Goal: Communication & Community: Answer question/provide support

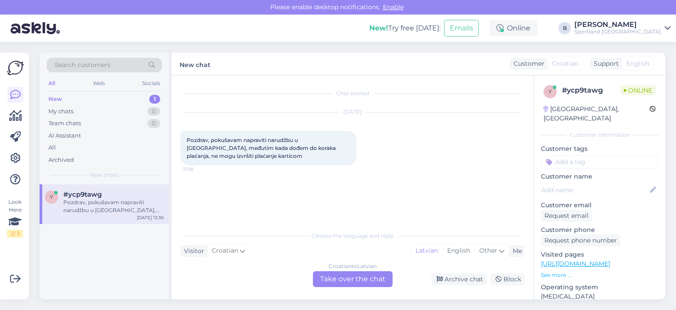
click at [366, 276] on div "Croatian to Latvian Take over the chat" at bounding box center [353, 279] width 80 height 16
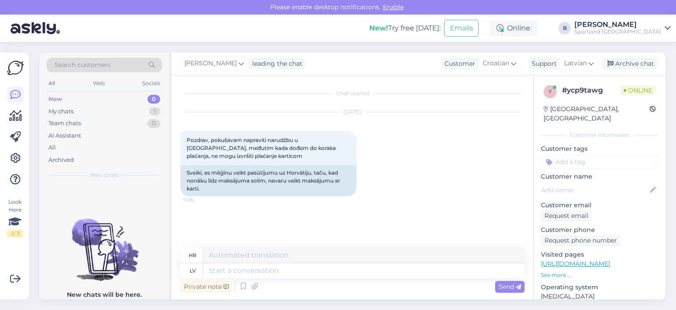
click at [374, 278] on div "Private note Send" at bounding box center [353, 286] width 344 height 17
click at [380, 268] on textarea at bounding box center [363, 270] width 321 height 15
type textarea "Sveiki, p"
type textarea "Zdravo,"
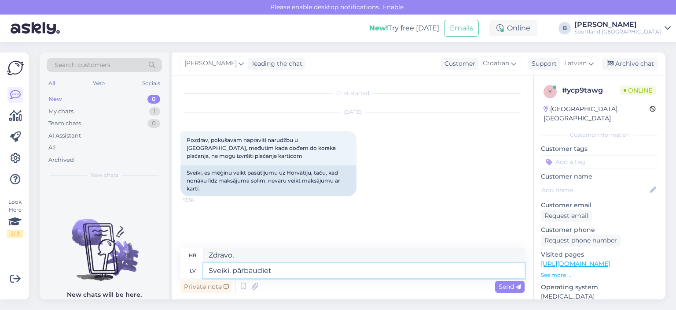
type textarea "Sveiki, pārbaudiet"
type textarea "Halo, provjereno."
type textarea "Sveiki, pārbaudiet vai visi nor"
type textarea "Pozdrav, provjeri [DEMOGRAPHIC_DATA] li svi"
type textarea "Sveiki, pārbaudiet vai visi [PERSON_NAME]"
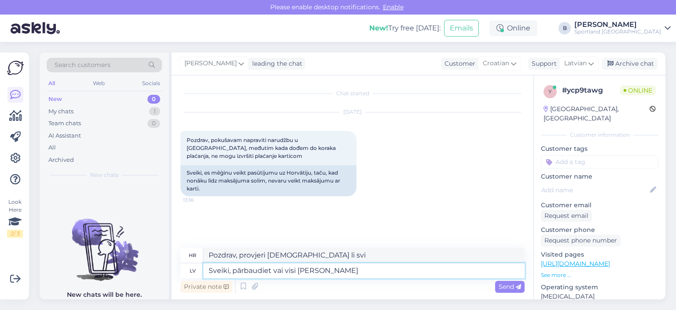
type textarea "Pozdrav, provjerite je li sve navedeno"
type textarea "Sveiki, pārbaudiet vai visi norādītie l"
type textarea "Sveiki, pārbaudiet vai visi norādītie lauki i"
type textarea "[PERSON_NAME], molimo Vas da provjerite jesu li sva navedena polja ispunjena."
type textarea "Sveiki, pārbaudiet vai visi norādītie lauki ir pa"
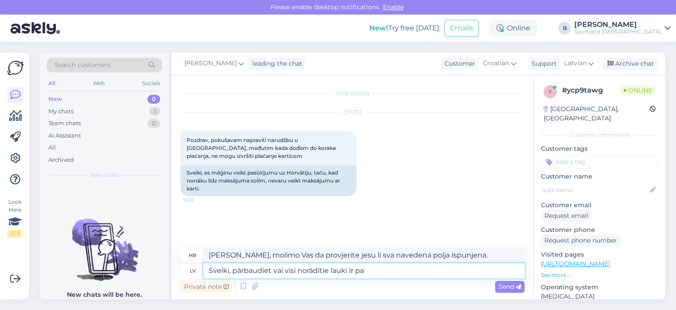
type textarea "[PERSON_NAME], molimo Vas da provjerite jesu li sva navedena polja ispunjena"
type textarea "Sveiki, pārbaudiet vai visi norādītie lauki ir pareizi ai"
type textarea "[PERSON_NAME], molimo Vas da provjerite jesu li sva navedena polja ispravno pop…"
type textarea "Sveiki, pārbaudiet vai visi norādītie lauki ir pareizi aizpildīti un v"
type textarea "[PERSON_NAME], molimo Vas da provjerite jesu li sva navedena polja ispravno pop…"
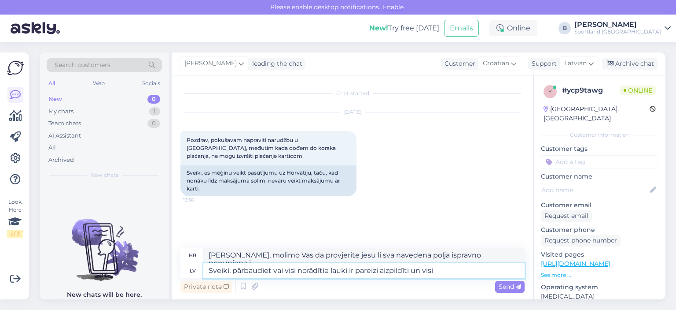
type textarea "Sveiki, pārbaudiet vai visi norādītie lauki ir pareizi aizpildīti un visi"
type textarea "[PERSON_NAME], molimo Vas da provjerite jesu li sva navedena polja ispravno pop…"
type textarea "Sveiki, pārbaudiet vai visi norādītie lauki ir pareizi aizpildīti un viss n"
type textarea "[PERSON_NAME], molimo Vas da provjerite jesu li sva navedena polja ispravno pop…"
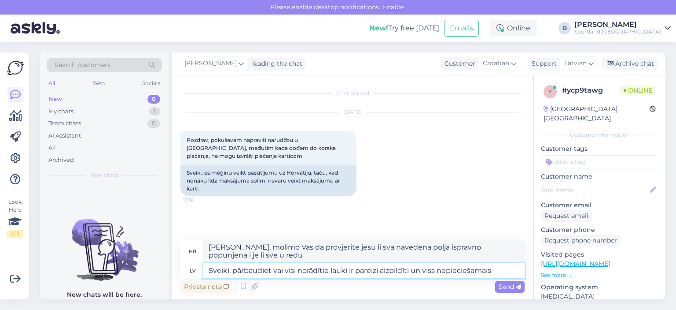
type textarea "Sveiki, pārbaudiet vai visi norādītie lauki ir pareizi aizpildīti un viss nepie…"
type textarea "[PERSON_NAME], molimo Vas da provjerite jesu li sva navedena polja ispravno isp…"
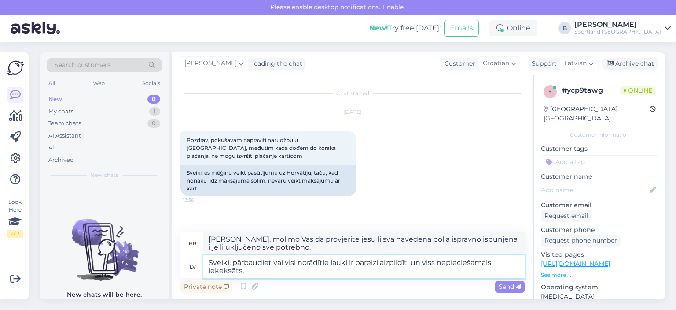
type textarea "Sveiki, pārbaudiet vai visi norādītie lauki ir pareizi aizpildīti un viss nepie…"
type textarea "[PERSON_NAME], molimo Vas da provjerite jesu li sva navedena polja ispravno isp…"
type textarea "Sveiki, pārbaudiet vai visi norādītie lauki ir pareizi aizpildīti un viss nepie…"
type textarea "[PERSON_NAME], molimo Vas da provjerite jesu li sva navedena polja ispravno isp…"
type textarea "Sveiki, pārbaudiet vai visi norādītie lauki ir pareizi aizpildīti un viss nepie…"
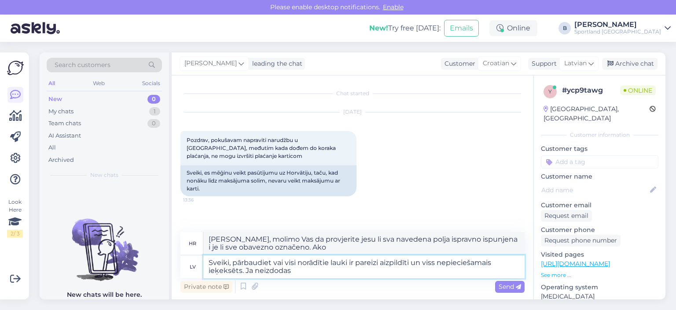
type textarea "[PERSON_NAME], molimo Vas da provjerite jesu li sva navedena polja ispravno isp…"
type textarea "Sveiki, pārbaudiet vai visi norādītie lauki ir pareizi aizpildīti un viss nepie…"
type textarea "[PERSON_NAME], molimo Vas da provjerite jesu li sva navedena polja ispravno isp…"
type textarea "Sveiki, pārbaudiet vai visi norādītie lauki ir pareizi aizpildīti un viss nepie…"
type textarea "[PERSON_NAME], molimo Vas da provjerite jesu li sva navedena polja ispravno isp…"
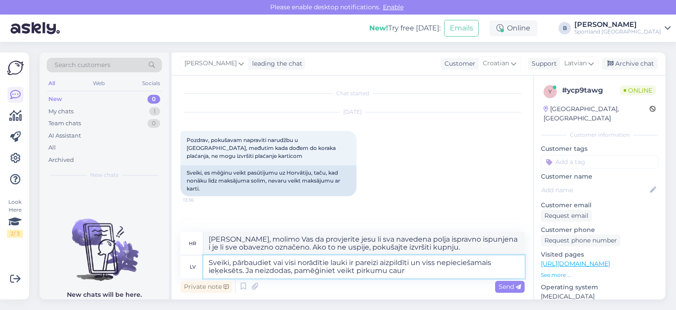
type textarea "Sveiki, pārbaudiet vai visi norādītie lauki ir pareizi aizpildīti un viss nepie…"
type textarea "[PERSON_NAME], molimo Vas da provjerite jesu li sva navedena polja ispravno isp…"
type textarea "Sveiki, pārbaudiet vai visi norādītie lauki ir pareizi aizpildīti un viss nepie…"
type textarea "[PERSON_NAME], molimo Vas da provjerite jesu li sva navedena polja ispravno isp…"
type textarea "Sveiki, pārbaudiet vai visi norādītie lauki ir pareizi aizpildīti un viss nepie…"
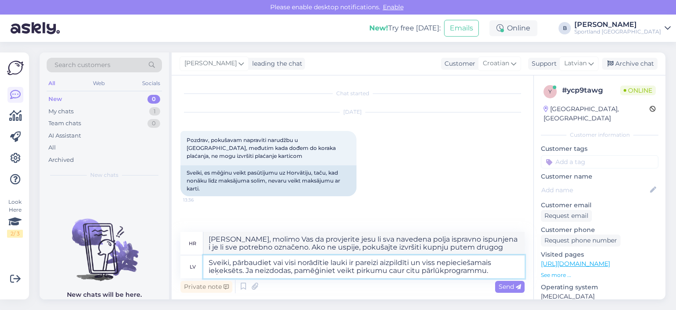
type textarea "[PERSON_NAME], molimo Vas da provjerite jesu li sva navedena polja ispravno isp…"
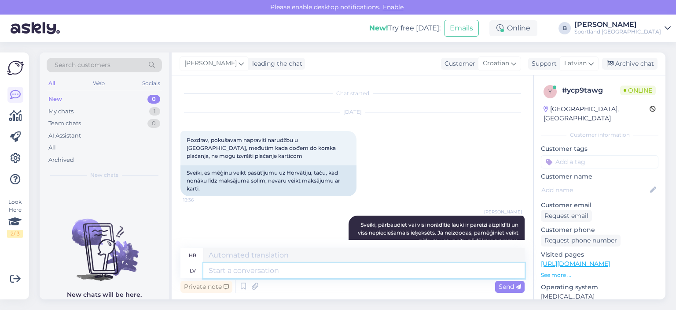
scroll to position [58, 0]
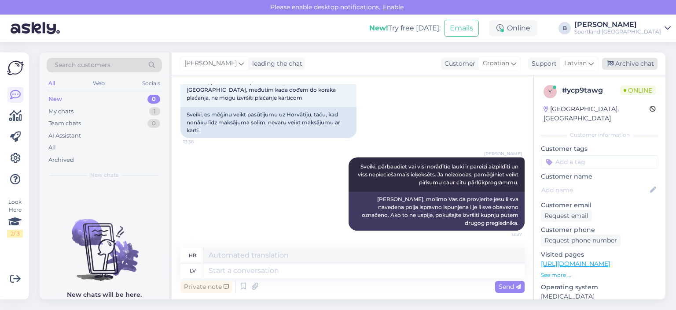
click at [625, 66] on div "Archive chat" at bounding box center [629, 64] width 55 height 12
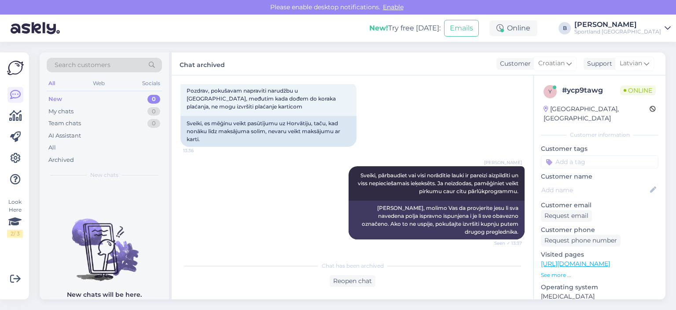
scroll to position [87, 0]
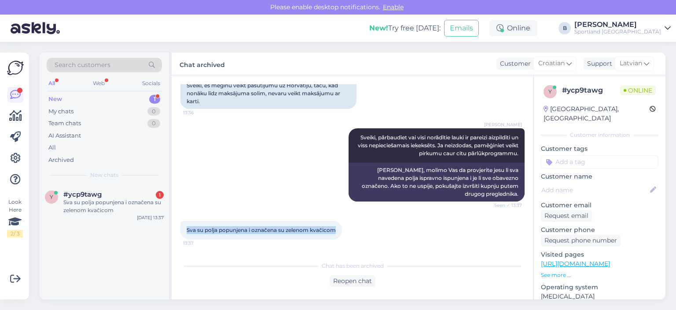
drag, startPoint x: 338, startPoint y: 229, endPoint x: 184, endPoint y: 230, distance: 153.7
click at [184, 230] on div "Sva su polja popunjena i označena su zelenom kvačicom 13:37" at bounding box center [262, 230] width 162 height 18
copy span "Sva su polja popunjena i označena su zelenom kvačicom"
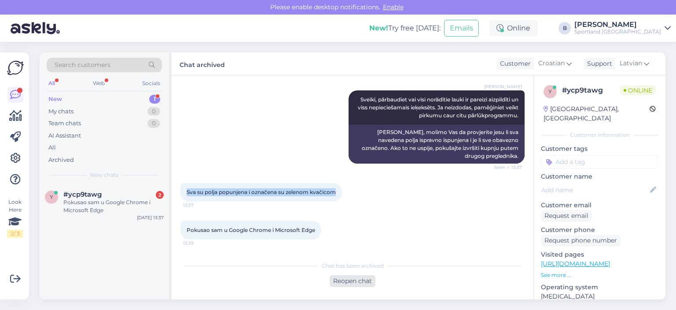
click at [362, 280] on div "Reopen chat" at bounding box center [353, 281] width 46 height 12
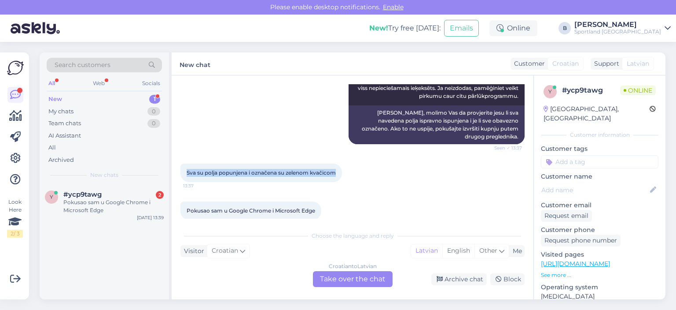
scroll to position [155, 0]
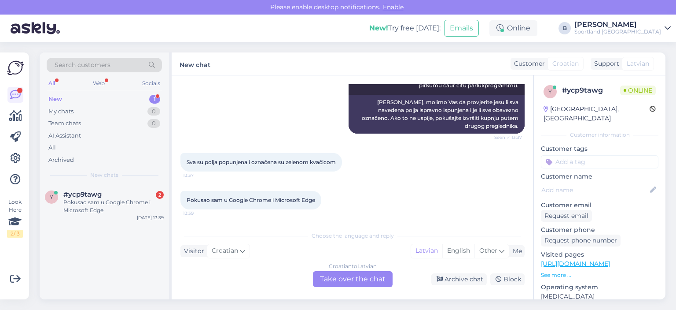
click at [361, 278] on div "Croatian to Latvian Take over the chat" at bounding box center [353, 279] width 80 height 16
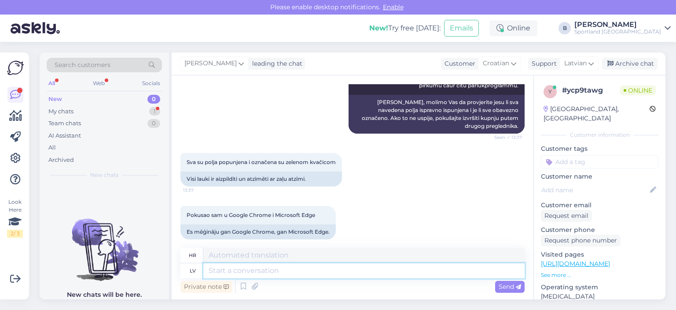
click at [347, 267] on textarea at bounding box center [363, 270] width 321 height 15
type textarea "Kāds ir"
type textarea "Netko"
type textarea "Kāds ir pr"
type textarea "Što je"
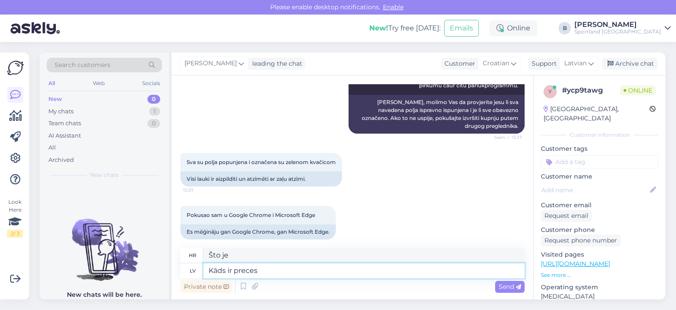
type textarea "Kāds ir preces k"
type textarea "Što je proizvod?"
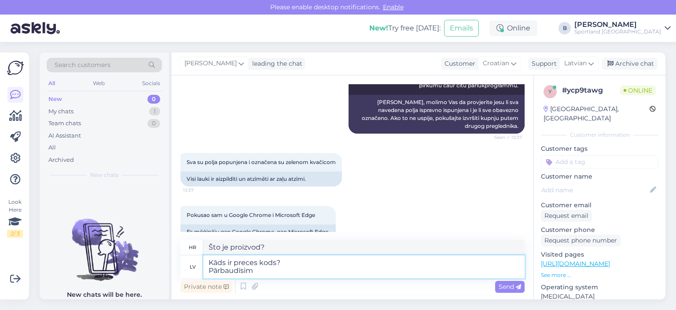
type textarea "Kāds ir preces kods? Pārbaudīsim"
type textarea "Koji je kod proizvoda? Provjerimo"
type textarea "Kāds ir preces kods? [PERSON_NAME] vai pr"
type textarea "Koji je kod proizvoda? Provjerimo je li"
type textarea "Kāds ir preces kods? [PERSON_NAME] vai prece v"
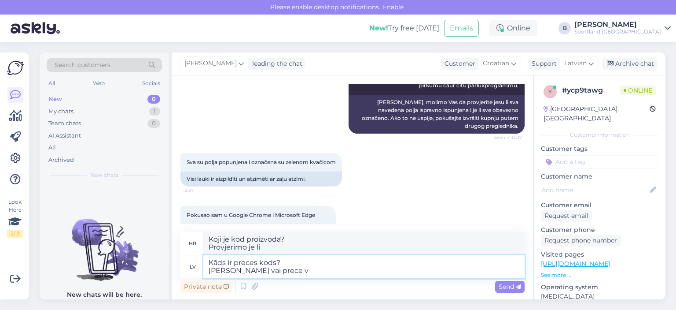
type textarea "Koji je kod proizvoda? Provjerimo je li proizvod"
type textarea "Kāds ir preces kods? [PERSON_NAME] vai prece vēl ir"
type textarea "Koji je kod proizvoda? Provjerimo je li proizvod još uvijek dostupan"
type textarea "Kāds ir preces kods? [PERSON_NAME] vai prece vēl ir pieejama. I"
type textarea "Koji je kod proizvoda? Provjerimo je li proizvod još uvijek dostupan."
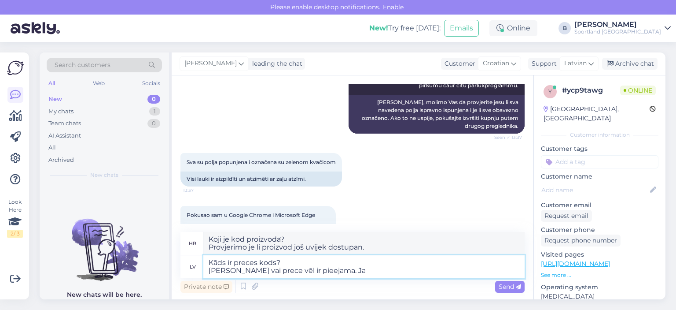
type textarea "Kāds ir preces kods? [PERSON_NAME] vai prece vēl ir pieejama. Ja t"
type textarea "Koji je kod proizvoda? Provjerit ćemo je li proizvod još uvijek dostupan. Ako"
type textarea "Kāds ir preces kods? [PERSON_NAME] vai prece vēl ir pieejama. Ja tā na"
type textarea "Koji je kod proizvoda? Provjerit ćemo je li proizvod još uvijek dostupan. Ako j…"
type textarea "Kāds ir preces kods? [PERSON_NAME] vai prece vēl ir pieejama. Ja tā nav pie"
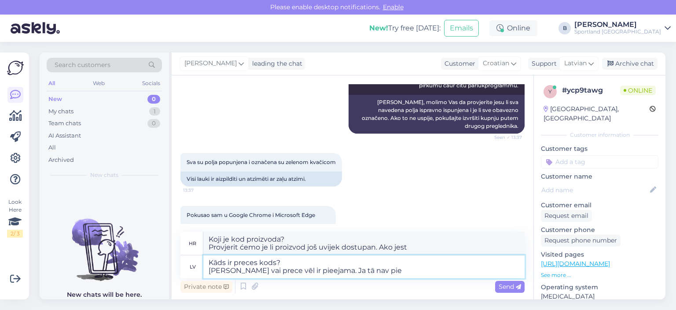
type textarea "Koji je kod proizvoda? Provjerit ćemo je li proizvod još uvijek dostupan. Ako n…"
type textarea "Kāds ir preces kods? [PERSON_NAME] vai prece vēl ir pieejama. Ja tā nav pieejam…"
type textarea "Koji je kod proizvoda? Provjerit ćemo je li proizvod još uvijek dostupan. Ako n…"
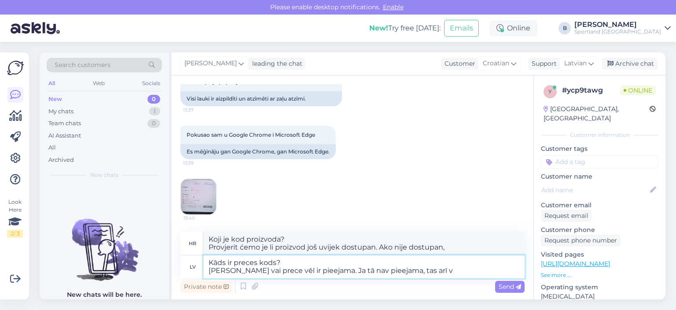
type textarea "Kāds ir preces kods? [PERSON_NAME] vai prece vēl ir pieejama. Ja tā nav pieejam…"
type textarea "Koji je kod proizvoda? Provjerit ćemo je li proizvod još uvijek dostupan. Ako n…"
type textarea "Kāds ir preces kods? [PERSON_NAME] vai prece vēl ir pieejama. Ja tā nav pieejam…"
type textarea "Koji je kod proizvoda? Provjerit ćemo je li proizvod još uvijek dostupan. Ako n…"
type textarea "Kāds ir preces kods? [PERSON_NAME] vai prece vēl ir pieejama. Ja tā nav pieejam…"
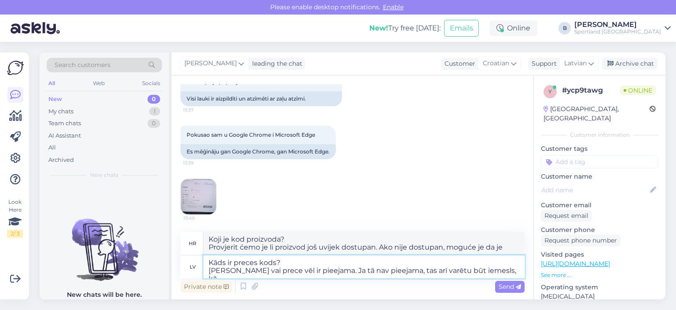
type textarea "Koji je kod proizvoda? Provjerimo je li proizvod još uvijek dostupan. Ako nije …"
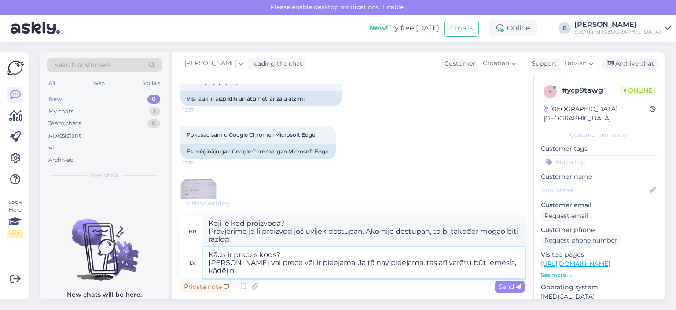
type textarea "Kāds ir preces kods? [PERSON_NAME] vai prece vēl ir pieejama. Ja tā nav pieejam…"
type textarea "Koji je kod proizvoda? Provjerimo je li proizvod još uvijek dostupan. Ako nije …"
type textarea "Kāds ir preces kods? [PERSON_NAME] vai prece vēl ir pieejama. Ja tā nav pieejam…"
type textarea "Koji je kod proizvoda? Provjerimo je li proizvod još uvijek dostupan. Ako nije …"
type textarea "Kāds ir preces kods? [PERSON_NAME] vai prece vēl ir pieejama. Ja tā nav pieejam…"
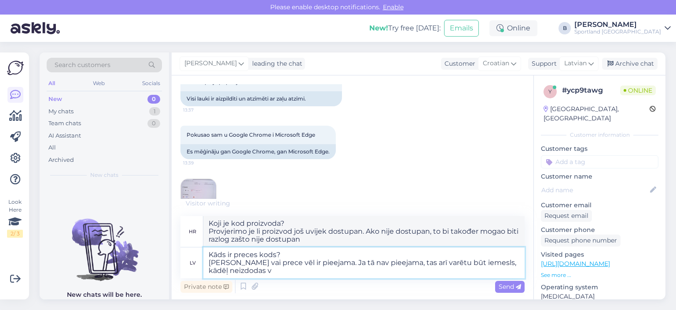
type textarea "Koji je kod proizvoda? Provjerimo je li proizvod još uvijek dostupan. Ako nije …"
type textarea "Kāds ir preces kods? [PERSON_NAME] vai prece vēl ir pieejama. Ja tā nav pieejam…"
type textarea "Koji je kod proizvoda? Provjerimo je li proizvod još uvijek dostupan. Ako nije …"
type textarea "Kāds ir preces kods? [PERSON_NAME] vai prece vēl ir pieejama. Ja tā nav pieejam…"
type textarea "Koji je kod proizvoda? Provjerimo je li proizvod još uvijek dostupan. Ako nije …"
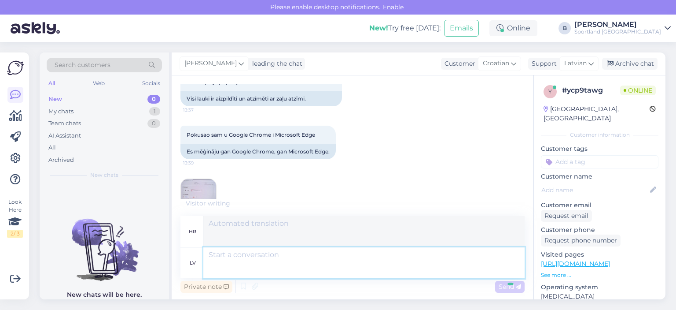
scroll to position [312, 0]
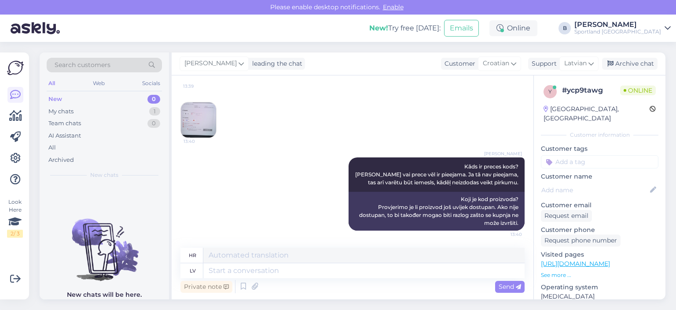
click at [201, 119] on img at bounding box center [198, 119] width 35 height 35
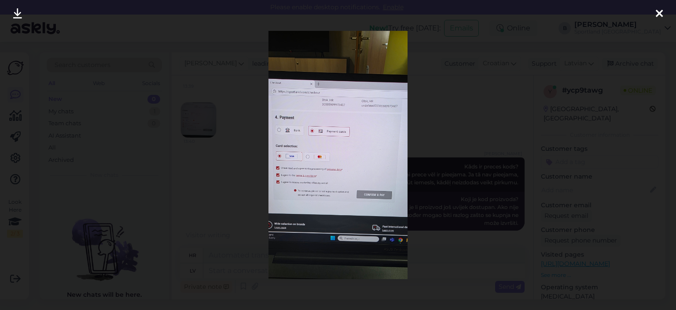
scroll to position [321, 0]
click at [470, 95] on div at bounding box center [338, 155] width 676 height 310
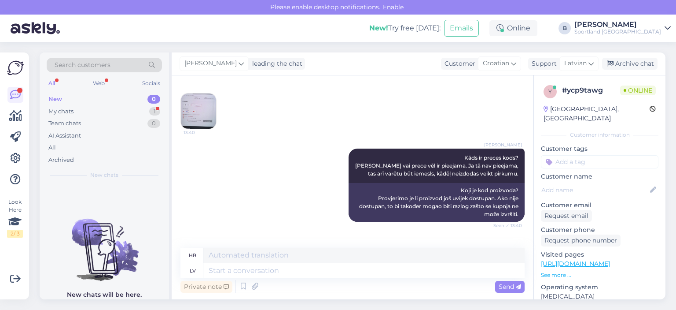
click at [210, 107] on img at bounding box center [198, 110] width 35 height 35
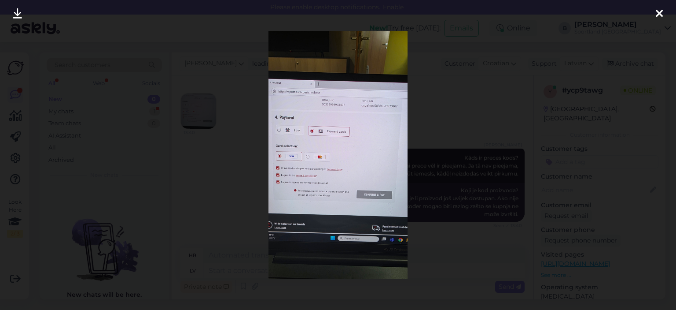
click at [450, 100] on div at bounding box center [338, 155] width 676 height 310
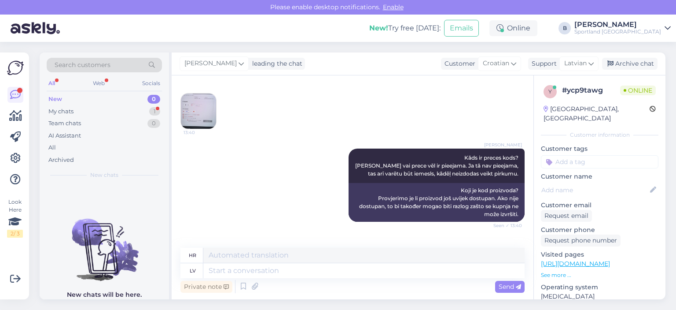
scroll to position [417, 0]
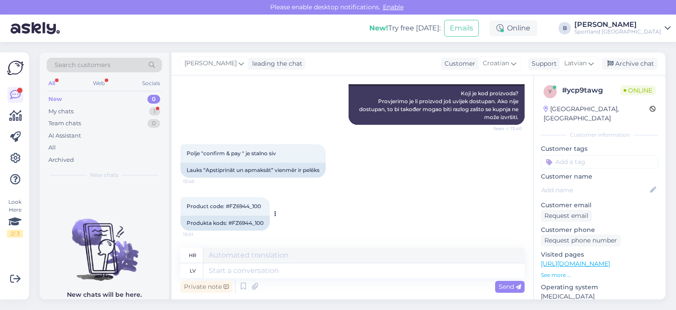
click at [251, 218] on div "Produkta kods: #FZ6944_100" at bounding box center [225, 222] width 89 height 15
copy div "FZ6944_100"
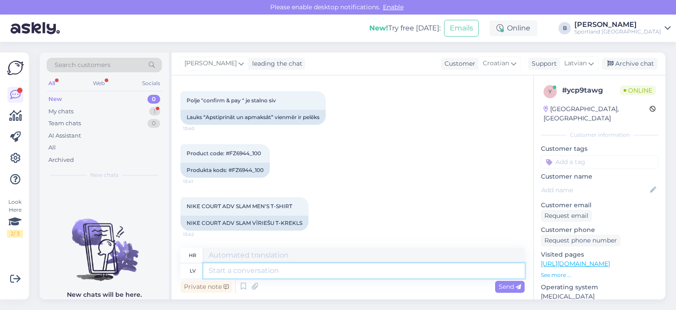
click at [335, 274] on textarea at bounding box center [363, 270] width 321 height 15
type textarea "Prece ir"
type textarea "Proizvod"
type textarea "Prece ir"
type textarea "Proizvod je"
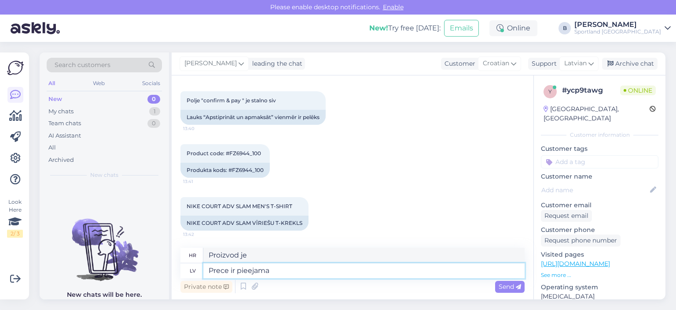
type textarea "Prece ir pieejama i"
type textarea "Proizvod je dostupan"
type textarea "Prece ir pieejama iegādei."
type textarea "Proizvod je dostupan za kupnju."
type textarea "Prece ir pieejama iegādei. Vai m"
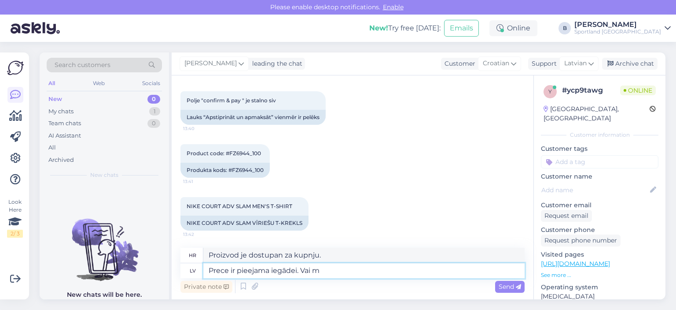
type textarea "Predmet je dostupan za kupnju. Je"
type textarea "Prece ir pieejama iegādei. Vai mēģinājāt iz"
type textarea "Proizvod je dostupan za kupnju. Jeste li probali"
type textarea "Prece ir pieejama iegādei. Vai mēģinājāt izmantot"
type textarea "Proizvod je dostupan za kupnju. Jeste li pokušali koristiti"
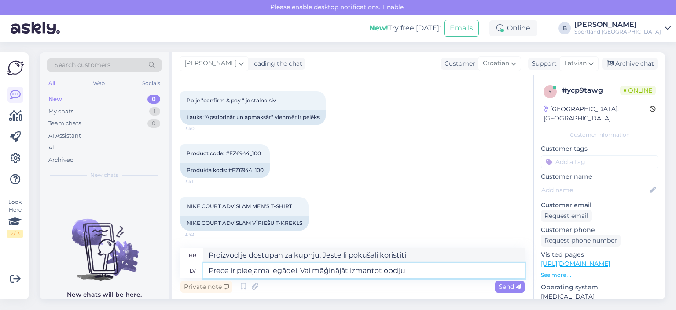
type textarea "Prece ir pieejama iegādei. Vai mēģinājāt izmantot opciju -"
type textarea "Predmet je dostupan za kupnju. Jeste li pokušali koristiti opciju"
type textarea "Prece ir pieejama iegādei. Vai mēģinājāt izmantot opciju -"
type textarea "Predmet je dostupan za kupnju. Jeste li pokušali koristiti opciju -"
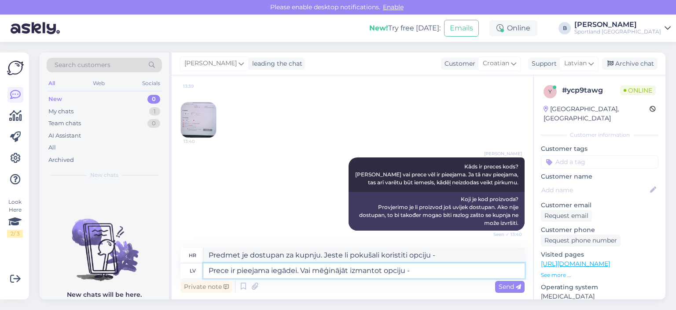
scroll to position [250, 0]
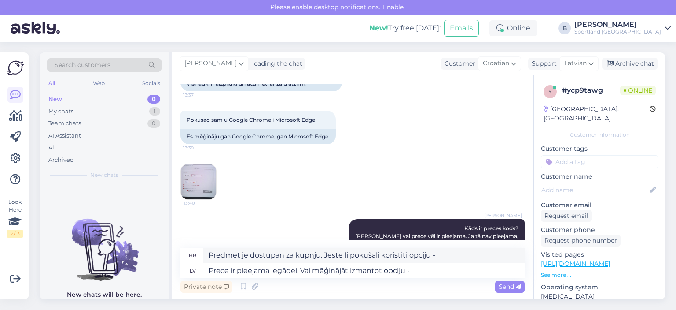
click at [213, 168] on img at bounding box center [198, 181] width 35 height 35
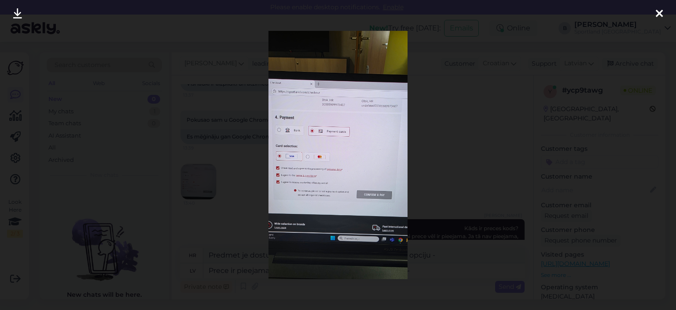
click at [456, 143] on div at bounding box center [338, 155] width 676 height 310
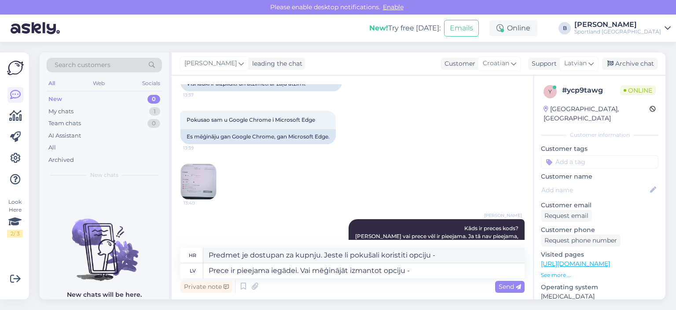
scroll to position [470, 0]
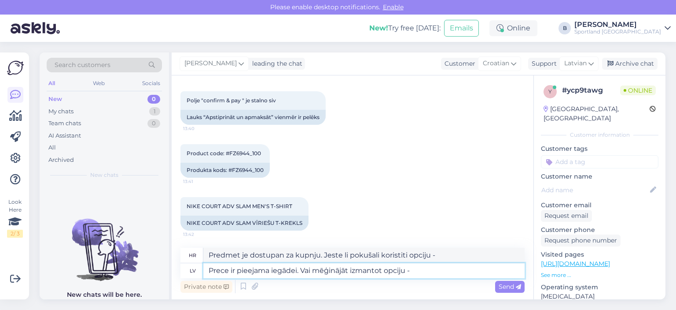
click at [432, 272] on textarea "Prece ir pieejama iegādei. Vai mēģinājāt izmantot opciju -" at bounding box center [363, 270] width 321 height 15
type textarea "Prece ir pieejama iegādei. Vai mēģinājāt izmantot opciju - internetbanka?"
type textarea "Proizvod je dostupan za kupnju. Jeste li pokušali koristiti opciju online banka…"
type textarea "Prece ir pieejama iegādei. Vai mēģinājāt izmantot opciju - internetbanka?"
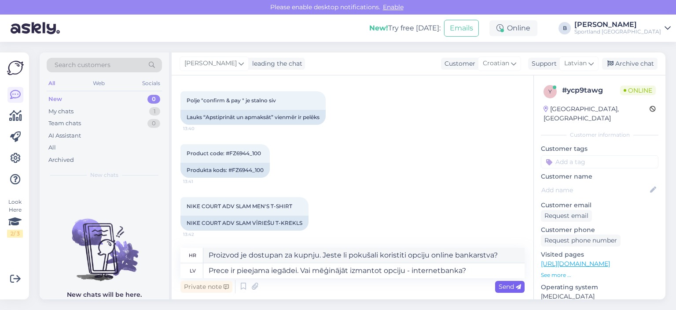
click at [502, 286] on span "Send" at bounding box center [510, 286] width 22 height 8
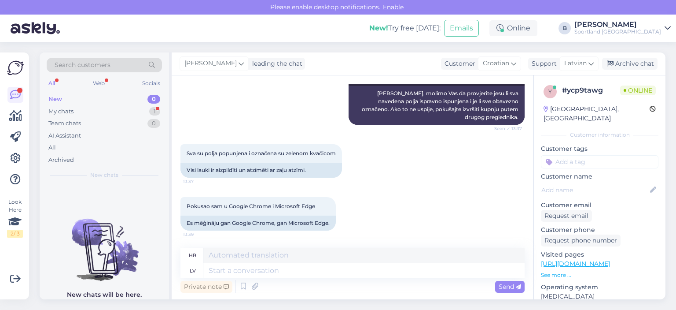
scroll to position [264, 0]
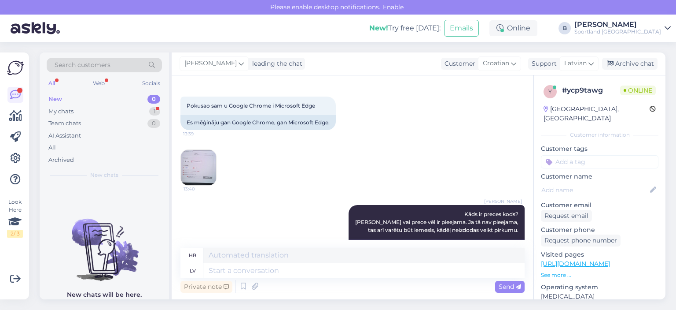
click at [202, 164] on img at bounding box center [198, 167] width 35 height 35
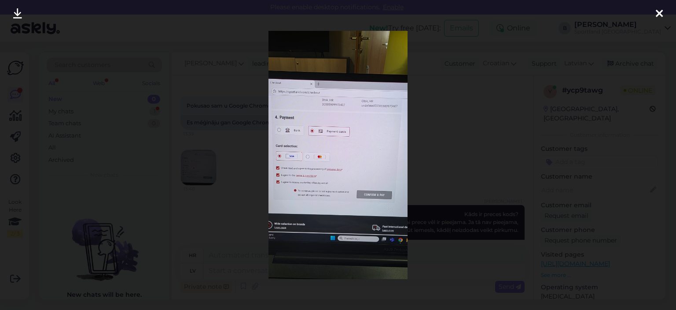
scroll to position [731, 0]
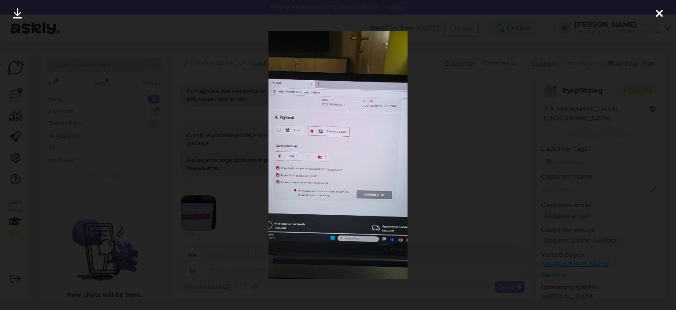
click at [469, 190] on div at bounding box center [338, 155] width 676 height 310
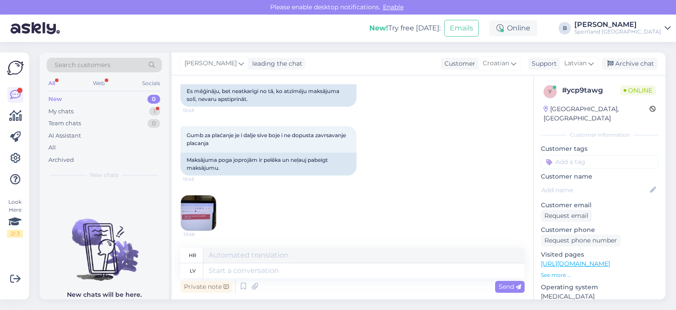
click at [210, 210] on img at bounding box center [198, 212] width 35 height 35
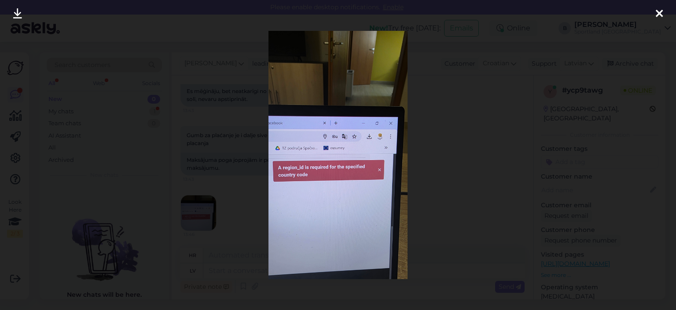
click at [251, 203] on div at bounding box center [338, 155] width 676 height 310
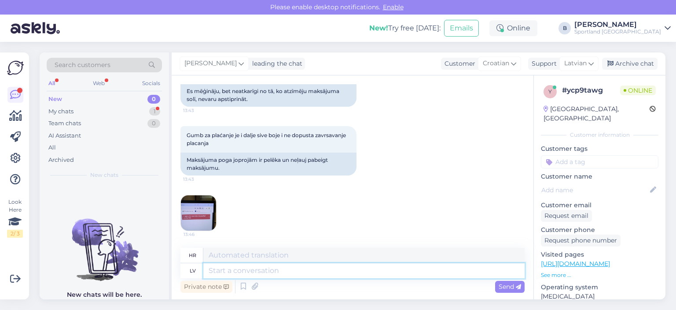
click at [270, 264] on textarea at bounding box center [363, 270] width 321 height 15
type textarea "Jums j"
type textarea "Za tebe"
type textarea "Jums jānorāda"
type textarea "Morate navesti"
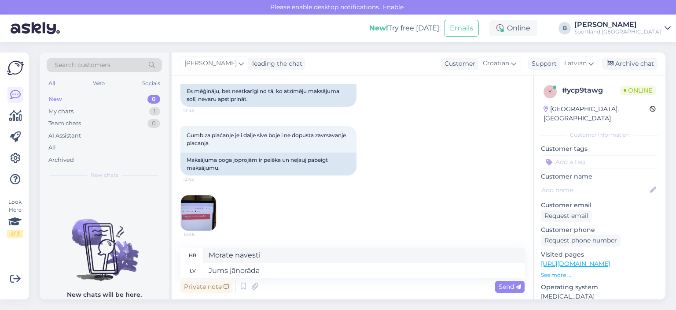
click at [208, 214] on img at bounding box center [198, 212] width 35 height 35
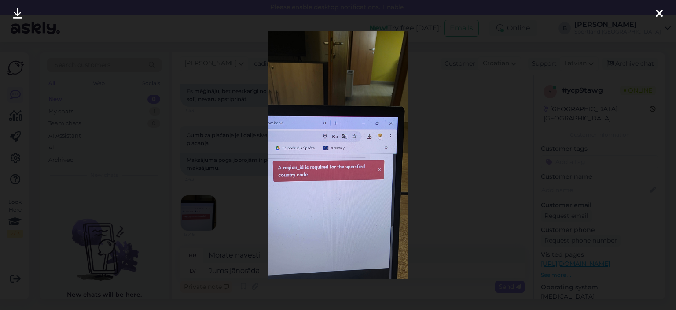
click at [412, 151] on div at bounding box center [338, 155] width 676 height 310
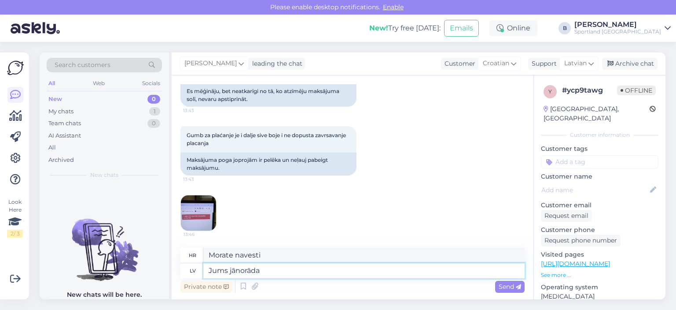
click at [298, 272] on textarea "Jums jānorāda" at bounding box center [363, 270] width 321 height 15
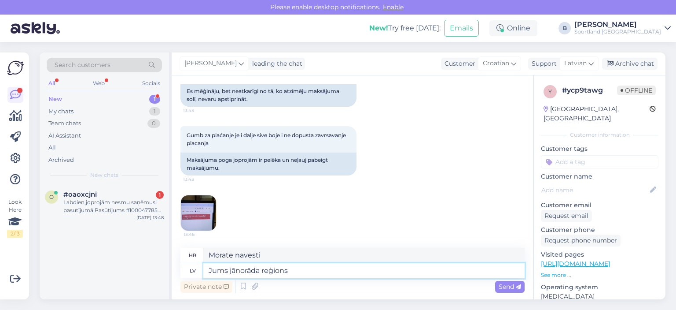
type textarea "Jums jānorāda reģions"
type textarea "Morate navesti regiju."
type textarea "Jums jānorāda reģions, k"
type textarea "Morate navesti regiju,"
type textarea "Jums jānorāda reģions, kur"
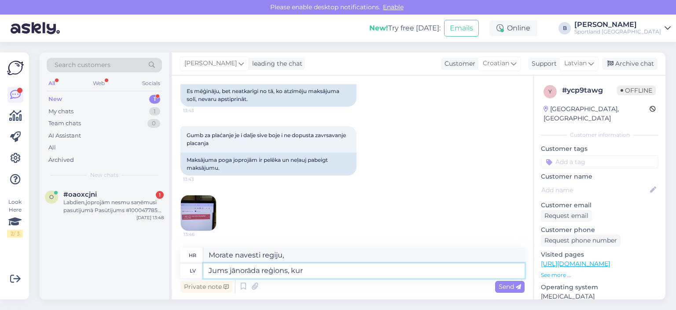
type textarea "Morate navesti regiju u kojoj"
type textarea "Jums jānorāda reģions, kur atrodaties."
type textarea "Morate navesti regiju u kojoj se nalazite."
type textarea "Jums jānorāda reģions, kur atrodaties."
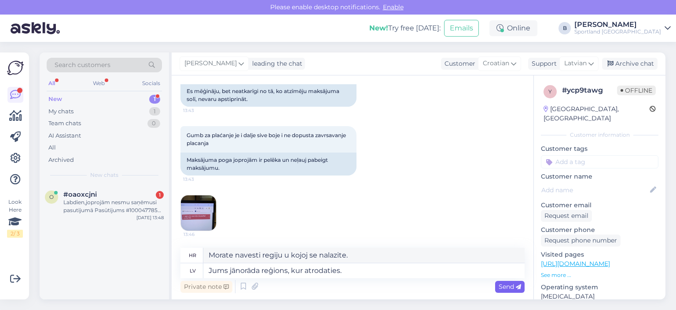
click at [505, 285] on span "Send" at bounding box center [510, 286] width 22 height 8
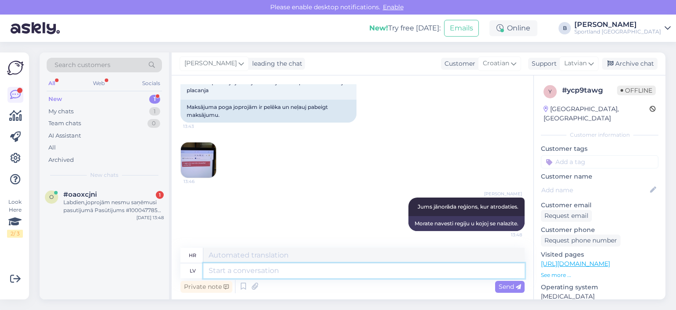
click at [250, 266] on textarea at bounding box center [363, 270] width 321 height 15
paste textarea "M"
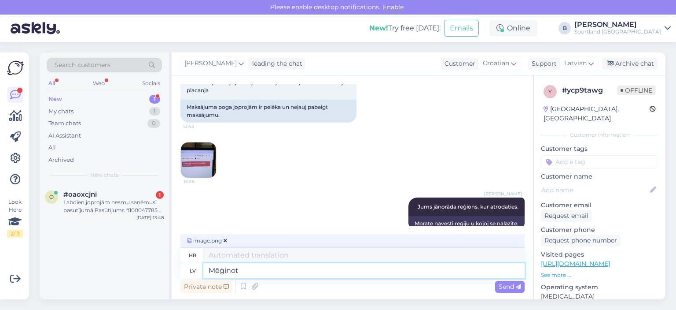
type textarea "Mēģinot"
type textarea "Težak"
type textarea "Mēģinot noformēt p"
type textarea "Pokušaj dizajniranja"
type textarea "Mēģinot noformēt pasūtījumu uz"
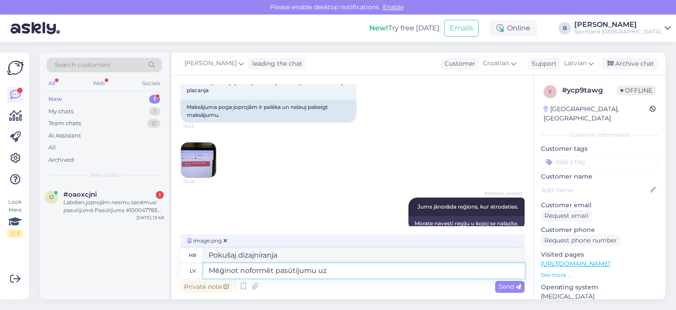
type textarea "Prilikom pokušaja narudžbe"
type textarea "Mēģinot noformēt pasūtījumu uz Horvātiju, mūsu pusē viss ir kārtībā"
click at [501, 286] on span "Send" at bounding box center [510, 286] width 22 height 8
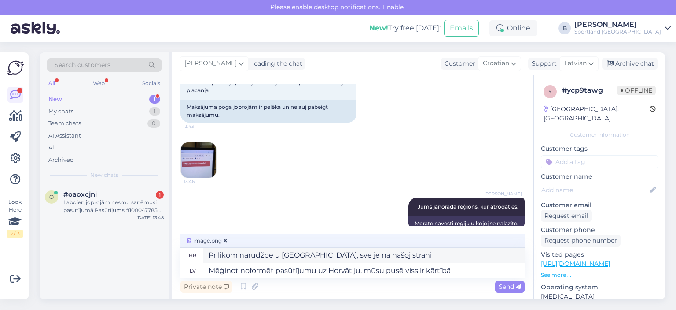
type textarea "Prilikom pokušaja narudžbe u [GEOGRAPHIC_DATA], s naše strane je sve u redu."
click at [491, 282] on div "Private note Send" at bounding box center [353, 286] width 344 height 17
click at [517, 282] on div "Send" at bounding box center [510, 286] width 30 height 12
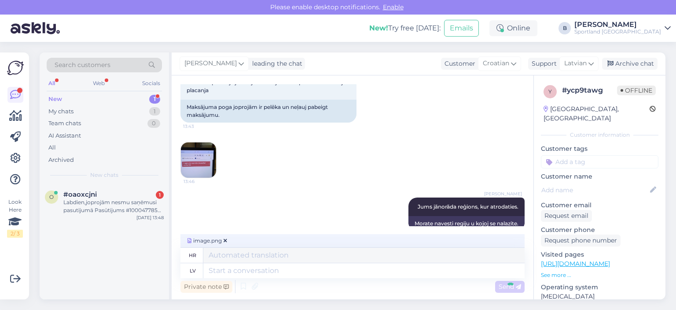
scroll to position [908, 0]
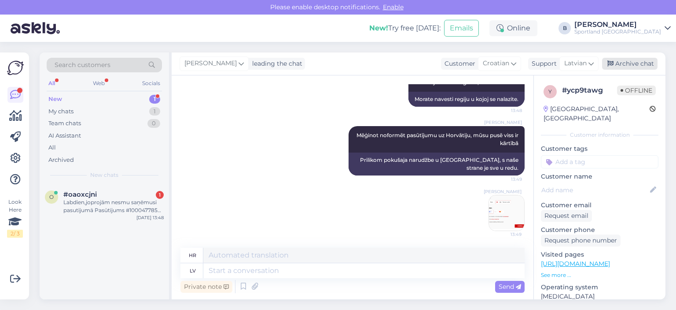
click at [622, 66] on div "Archive chat" at bounding box center [629, 64] width 55 height 12
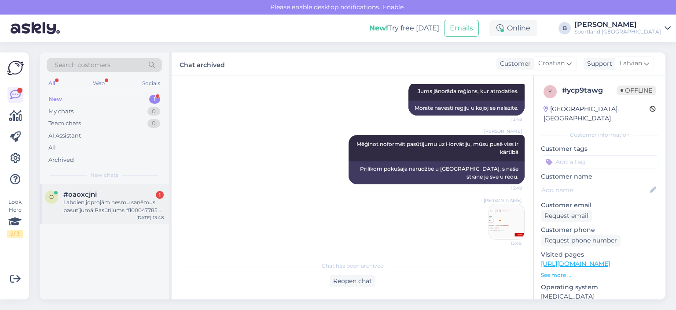
click at [105, 211] on div "Labdien,joprojām nesmu saņēmusi pasutījumā Pasūtījums #1000477850 kreklu,tikai …" at bounding box center [113, 206] width 100 height 16
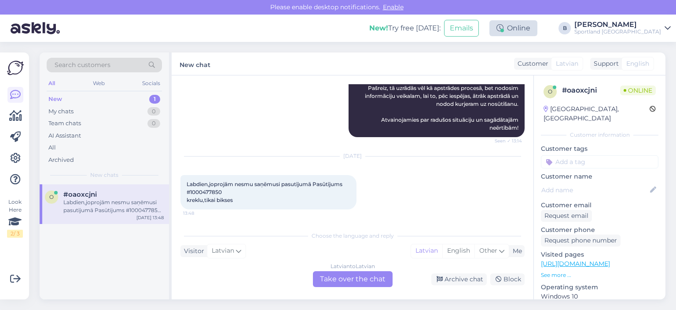
click at [538, 28] on div "Online" at bounding box center [514, 28] width 48 height 16
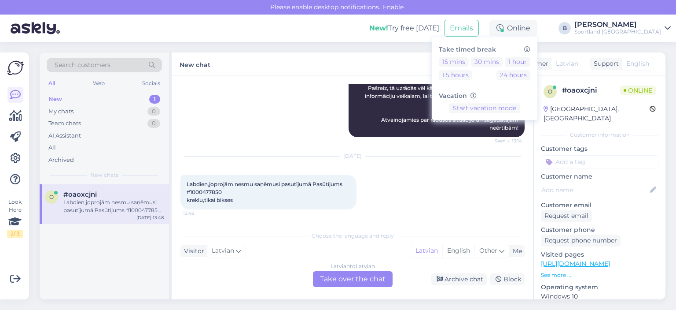
click at [212, 191] on span "Labdien,joprojām nesmu saņēmusi pasutījumā Pasūtījums #1000477850 kreklu,tikai …" at bounding box center [265, 192] width 157 height 22
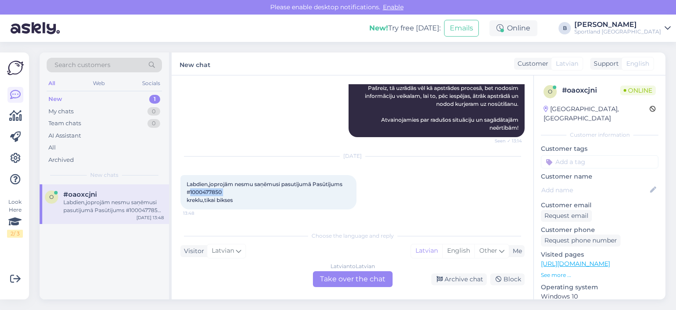
click at [212, 191] on span "Labdien,joprojām nesmu saņēmusi pasutījumā Pasūtījums #1000477850 kreklu,tikai …" at bounding box center [265, 192] width 157 height 22
copy span "1000477850"
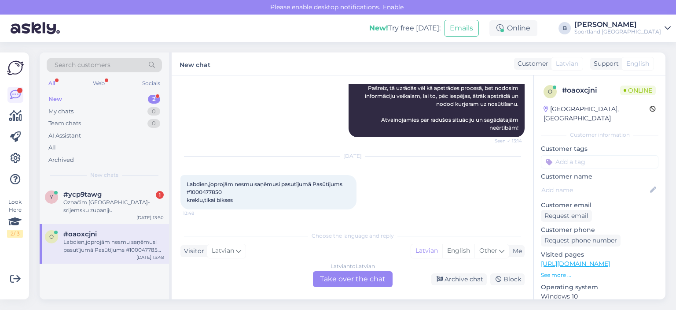
click at [354, 279] on div "Latvian to Latvian Take over the chat" at bounding box center [353, 279] width 80 height 16
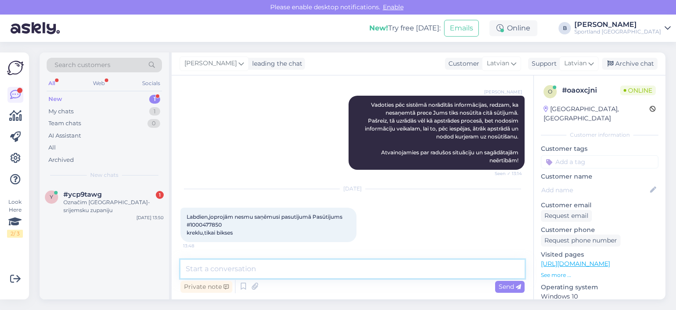
click at [361, 274] on textarea at bounding box center [353, 268] width 344 height 18
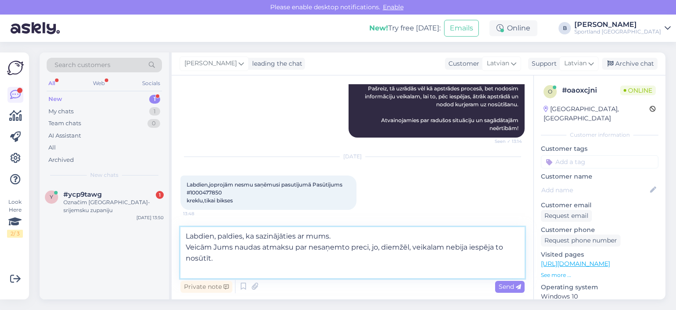
scroll to position [159, 0]
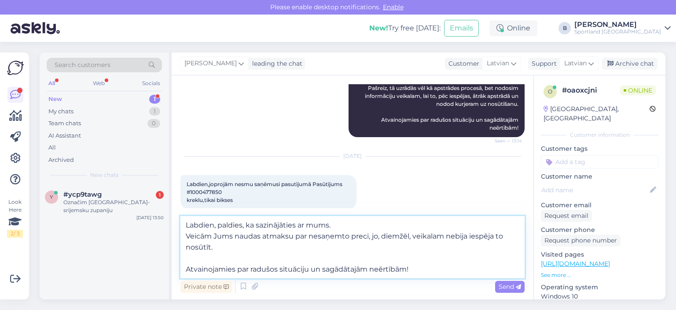
click at [258, 240] on textarea "Labdien, paldies, ka sazinājāties ar mums. Veicām Jums naudas atmaksu par nesaņ…" at bounding box center [353, 247] width 344 height 62
click at [250, 243] on textarea "Labdien, paldies, ka sazinājāties ar mums. Veicām Jums naudas atmaksu par nesaņ…" at bounding box center [353, 247] width 344 height 62
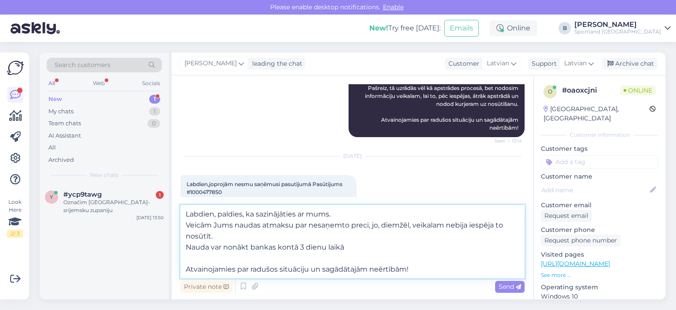
type textarea "Labdien, paldies, ka sazinājāties ar mums. Veicām Jums naudas atmaksu par nesaņ…"
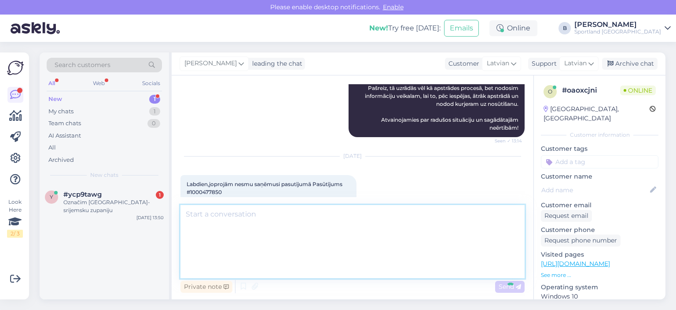
scroll to position [212, 0]
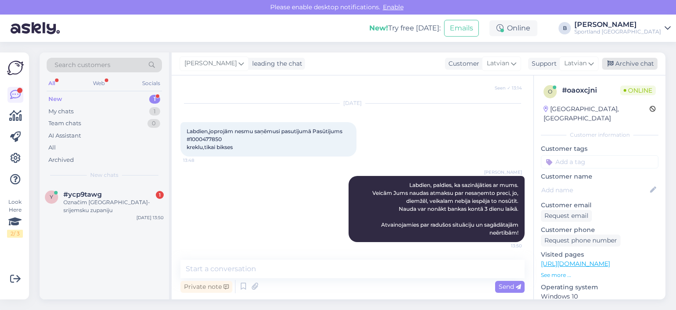
click at [613, 66] on icon at bounding box center [611, 64] width 6 height 6
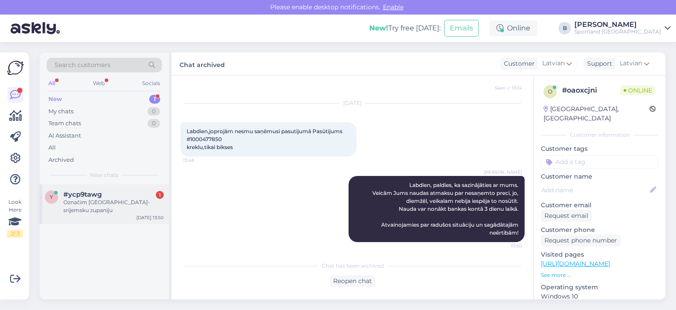
click at [97, 200] on div "Označim [GEOGRAPHIC_DATA]-srijemsku zupaniju" at bounding box center [113, 206] width 100 height 16
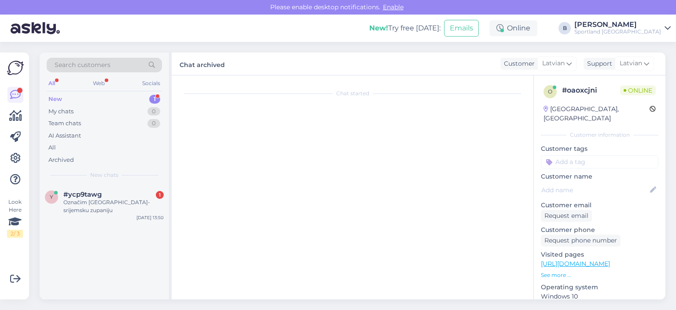
scroll to position [967, 0]
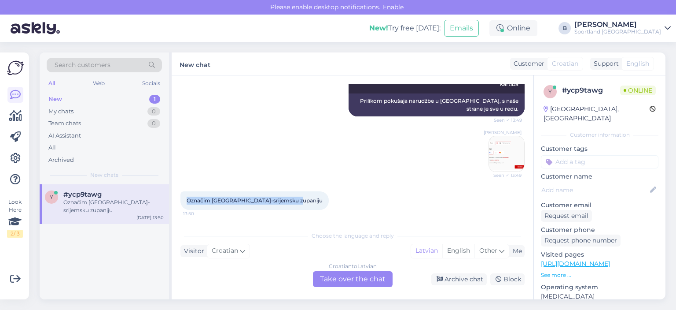
drag, startPoint x: 295, startPoint y: 198, endPoint x: 184, endPoint y: 200, distance: 111.9
click at [184, 200] on div "Označim [GEOGRAPHIC_DATA]-srijemsku zupaniju 13:50" at bounding box center [255, 200] width 148 height 18
copy span "Označim [GEOGRAPHIC_DATA]-srijemsku zupaniju"
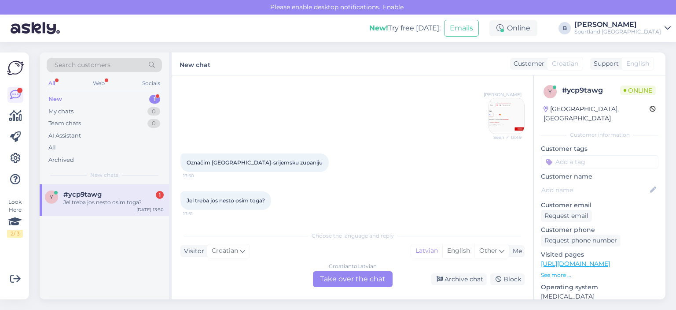
click at [382, 273] on div "Croatian to Latvian Take over the chat" at bounding box center [353, 279] width 80 height 16
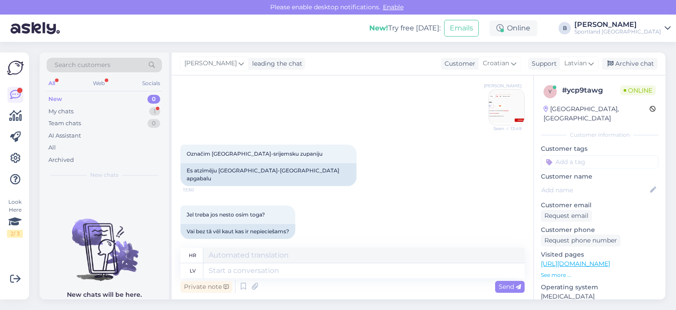
scroll to position [1069, 0]
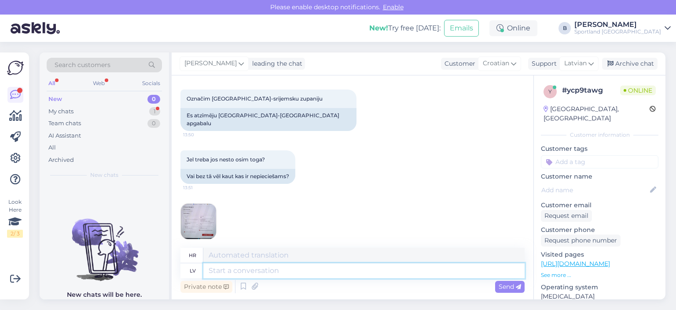
click at [286, 269] on textarea at bounding box center [363, 270] width 321 height 15
paste textarea "In the online store, in the “Region / State / Province” field, you need to sele…"
type textarea "In the online store, in the “Region / State / Province” field, you need to sele…"
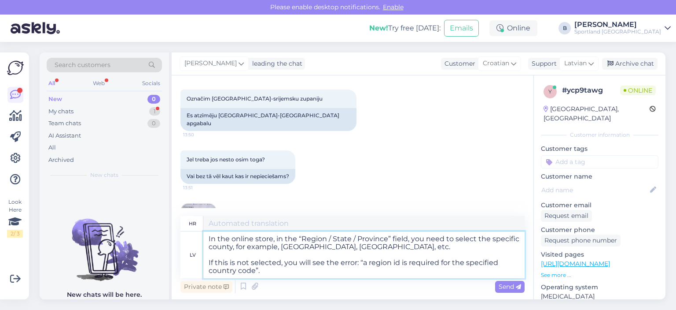
type textarea "U online trgovini, u polju "Regija / Županija / Županija", potrebno je odabrati…"
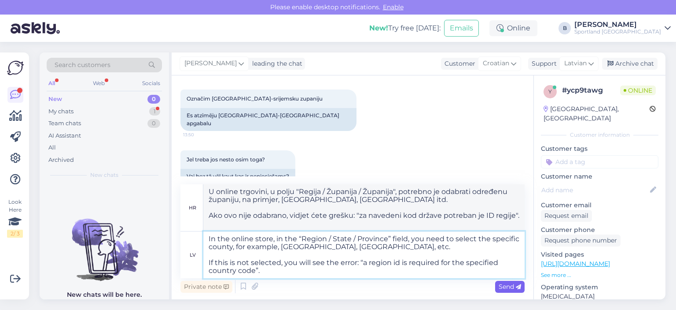
type textarea "In the online store, in the “Region / State / Province” field, you need to sele…"
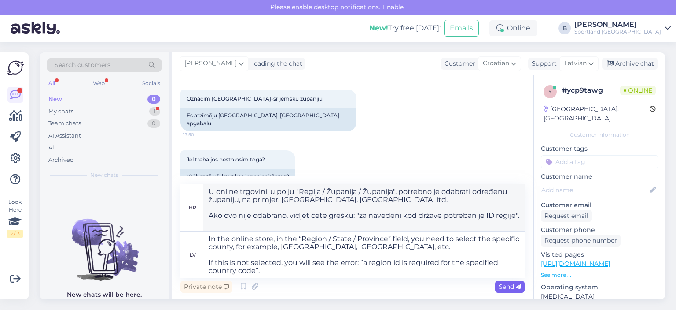
click at [520, 283] on span "Send" at bounding box center [510, 286] width 22 height 8
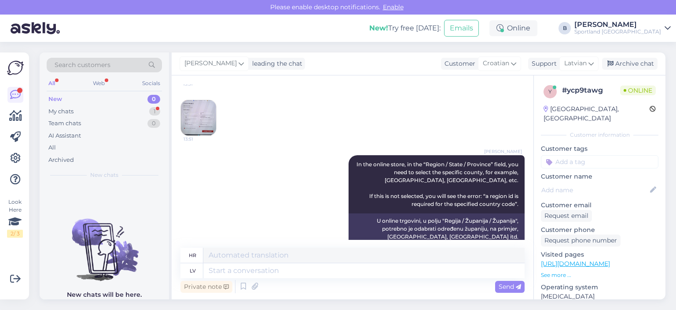
scroll to position [1157, 0]
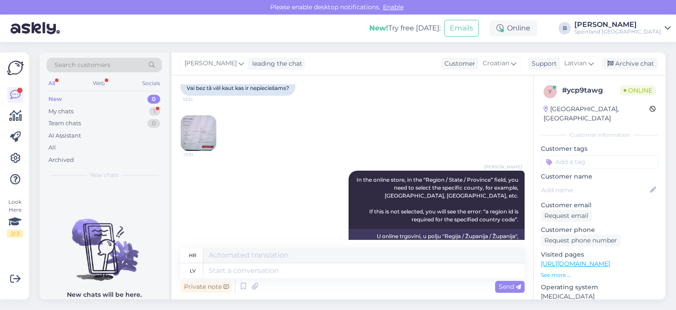
click at [196, 130] on img at bounding box center [198, 132] width 35 height 35
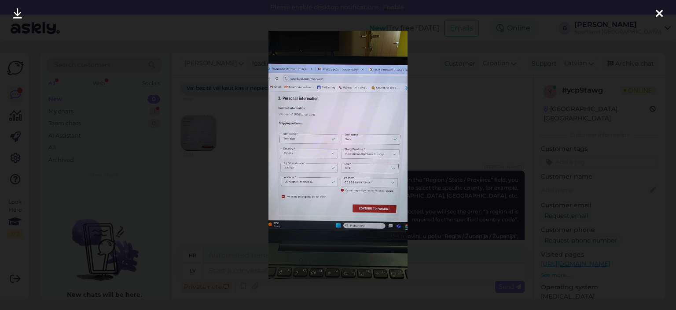
click at [450, 102] on div at bounding box center [338, 155] width 676 height 310
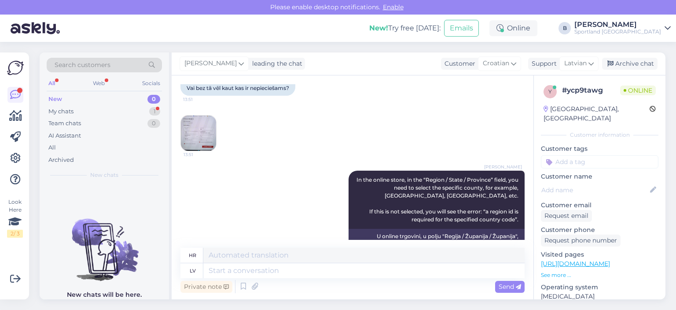
scroll to position [1201, 0]
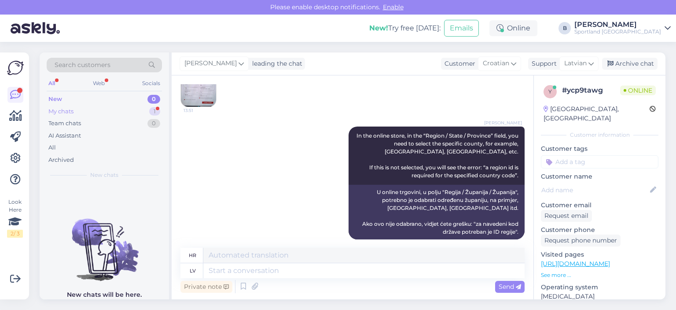
click at [76, 113] on div "My chats 1" at bounding box center [104, 111] width 115 height 12
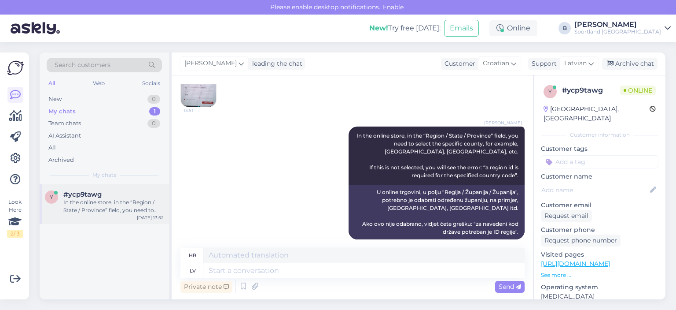
click at [85, 198] on div "In the online store, in the “Region / State / Province” field, you need to sele…" at bounding box center [113, 206] width 100 height 16
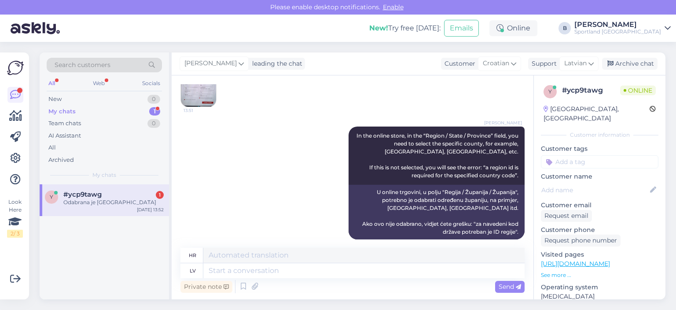
scroll to position [1254, 0]
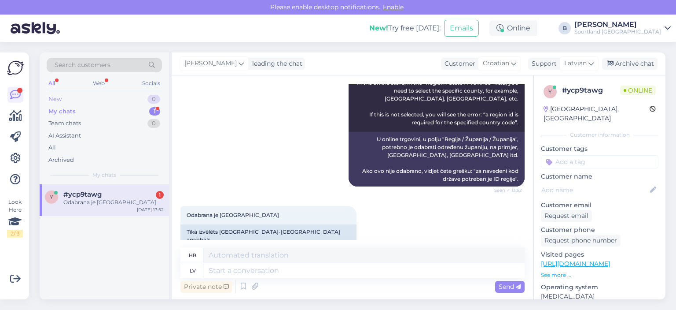
click at [62, 96] on div "New 0" at bounding box center [104, 99] width 115 height 12
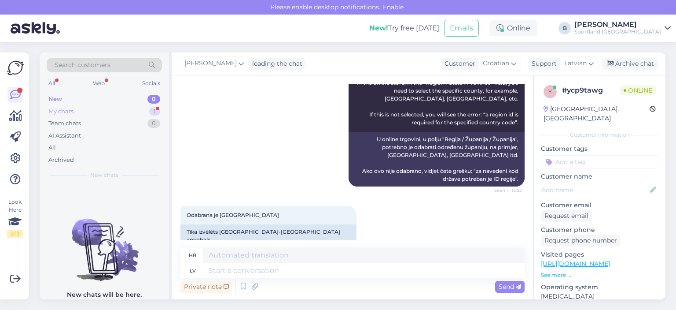
click at [69, 114] on div "My chats" at bounding box center [60, 111] width 25 height 9
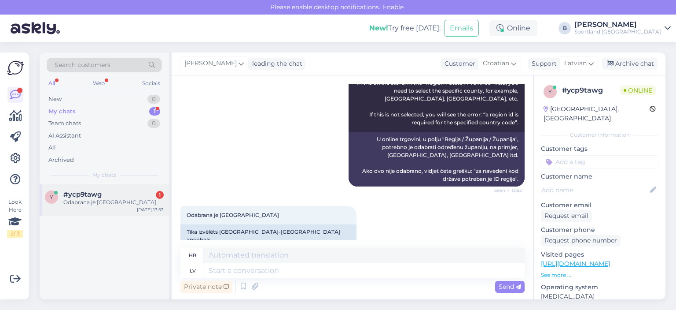
click at [103, 203] on div "Odabrana je [GEOGRAPHIC_DATA]" at bounding box center [113, 202] width 100 height 8
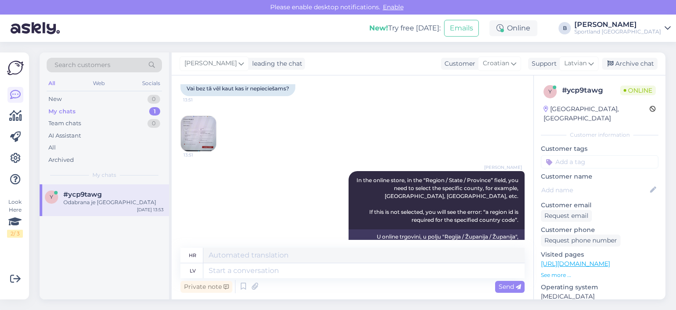
scroll to position [1078, 0]
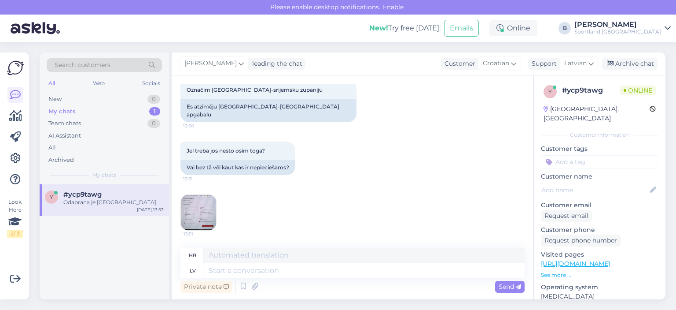
click at [210, 197] on img at bounding box center [198, 212] width 35 height 35
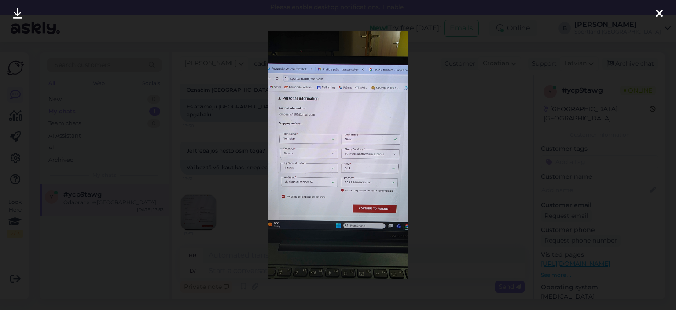
click at [454, 170] on div at bounding box center [338, 155] width 676 height 310
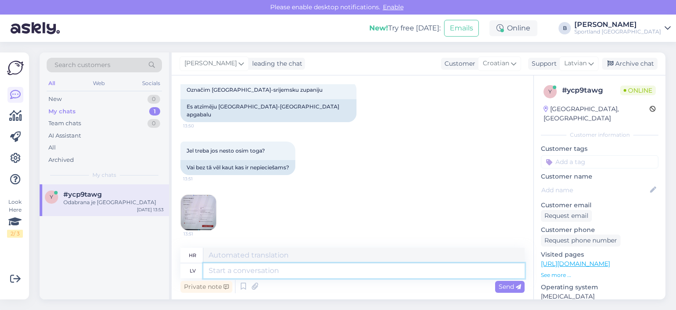
click at [382, 271] on textarea at bounding box center [363, 270] width 321 height 15
type textarea "Vajadzētu b"
type textarea "Trebalo bi"
type textarea "Vajadzētu būt vi"
type textarea "Trebalo bi biti"
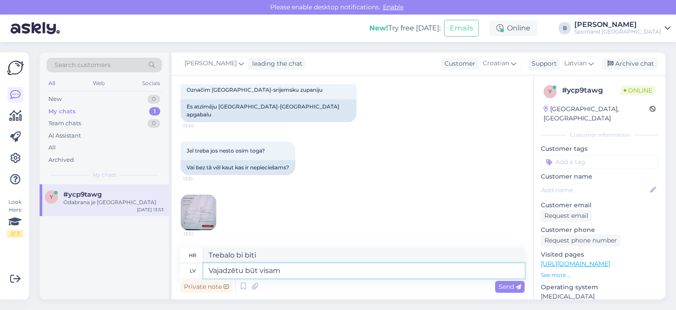
type textarea "Vajadzētu būt visam k"
type textarea "Trebalo bi biti sve."
type textarea "Vajadzētu būt visam kārtībā."
type textarea "Sve bi trebalo biti u redu."
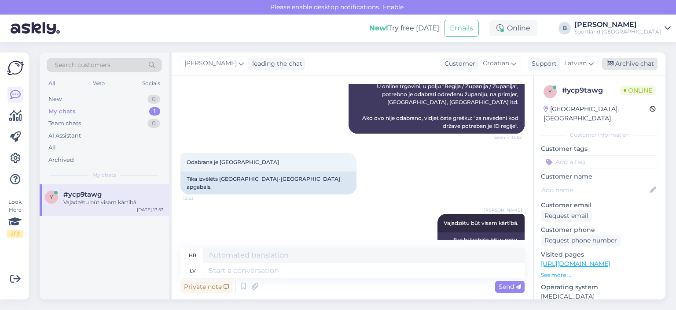
click at [627, 63] on div "Archive chat" at bounding box center [629, 64] width 55 height 12
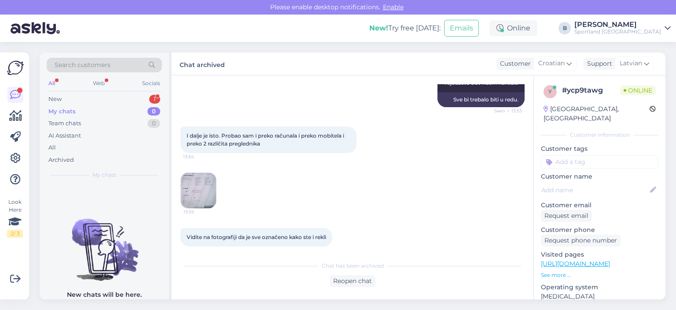
scroll to position [1437, 0]
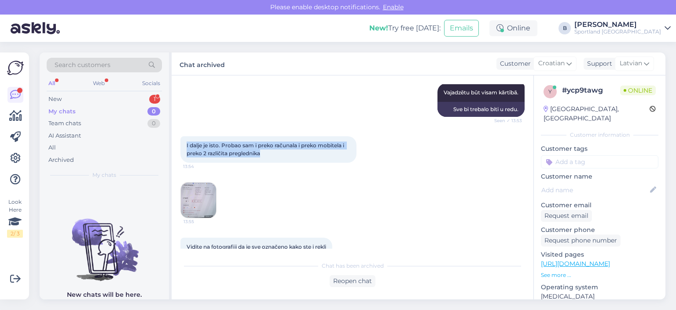
drag, startPoint x: 277, startPoint y: 136, endPoint x: 183, endPoint y: 131, distance: 93.5
click at [183, 136] on div "I dalje je isto. Probao sam i preko računala i preko mobitela i preko 2 različi…" at bounding box center [269, 149] width 176 height 26
copy span "I dalje je isto. Probao sam i preko računala i preko mobitela i preko 2 različi…"
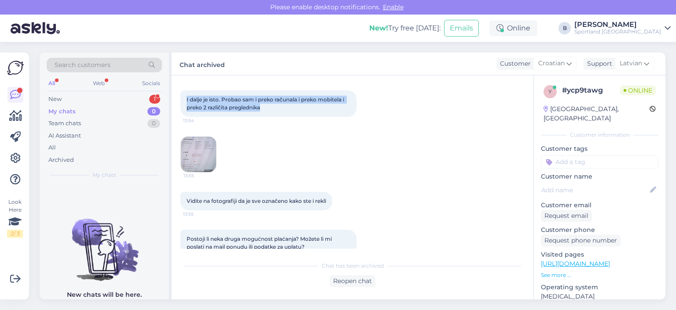
click at [198, 137] on img at bounding box center [198, 154] width 35 height 35
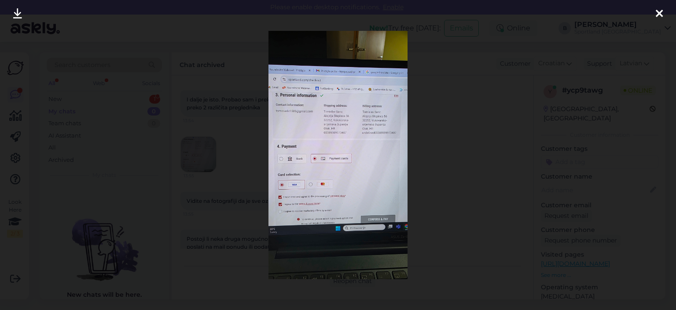
click at [459, 130] on div at bounding box center [338, 155] width 676 height 310
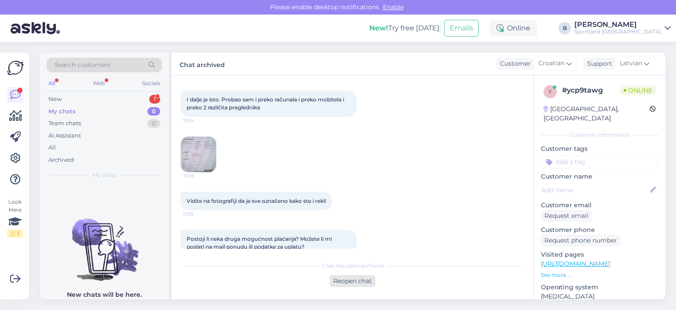
click at [364, 277] on div "Reopen chat" at bounding box center [353, 281] width 46 height 12
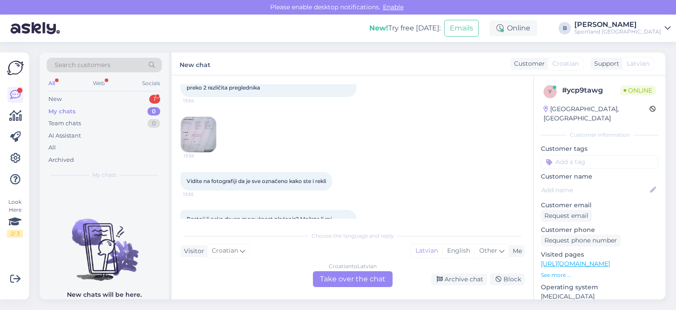
scroll to position [1513, 0]
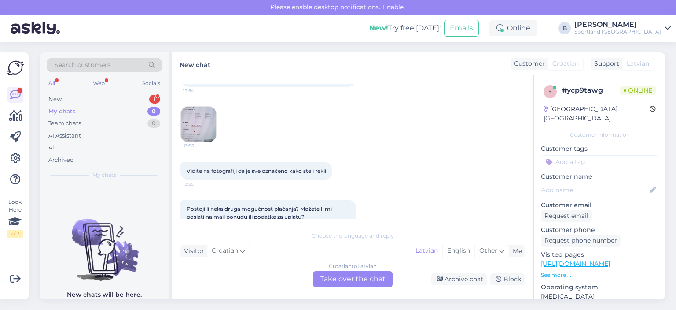
click at [357, 273] on div "Croatian to Latvian Take over the chat" at bounding box center [353, 279] width 80 height 16
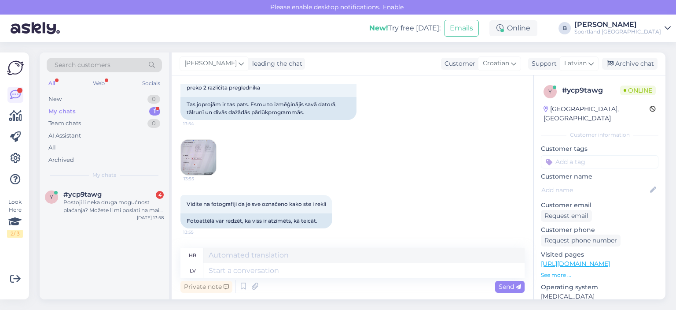
scroll to position [1553, 0]
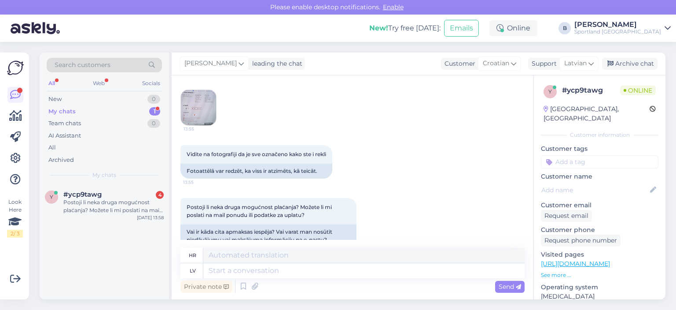
click at [210, 96] on img at bounding box center [198, 107] width 35 height 35
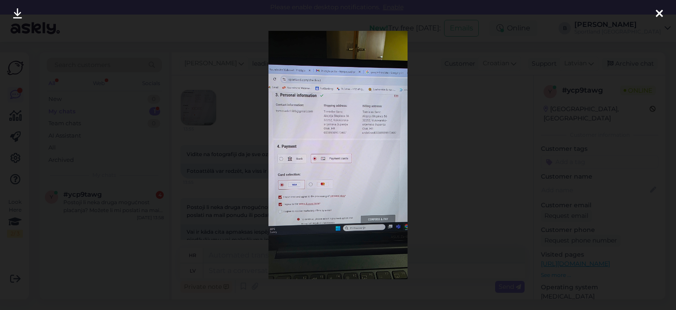
click at [446, 119] on div at bounding box center [338, 155] width 676 height 310
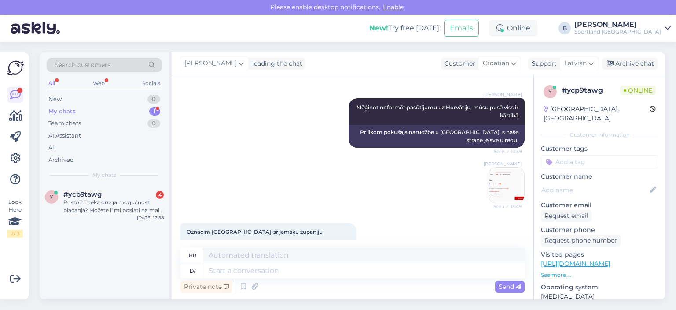
scroll to position [1112, 0]
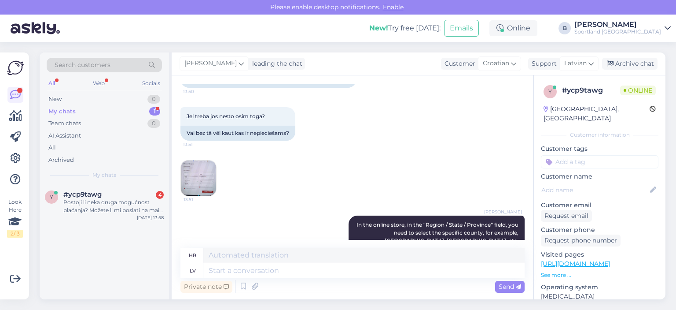
click at [197, 167] on img at bounding box center [198, 177] width 35 height 35
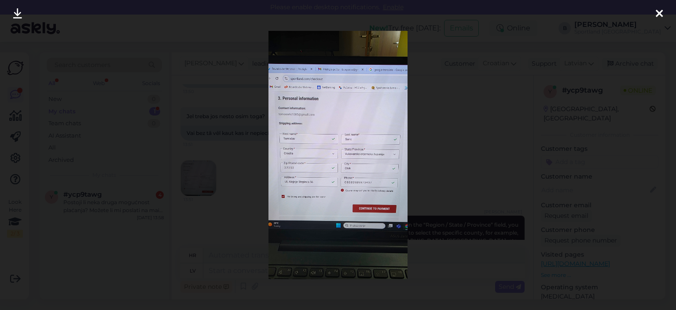
click at [457, 89] on div at bounding box center [338, 155] width 676 height 310
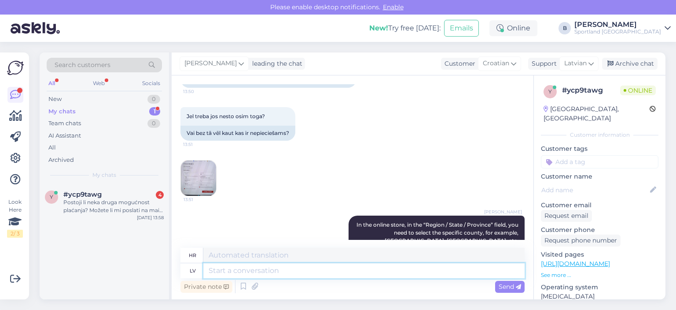
click at [330, 269] on textarea at bounding box center [363, 270] width 321 height 15
type textarea "Jums t"
type textarea "Za tebe"
type textarea "Jums telefona nu"
type textarea "Imate broj telefona."
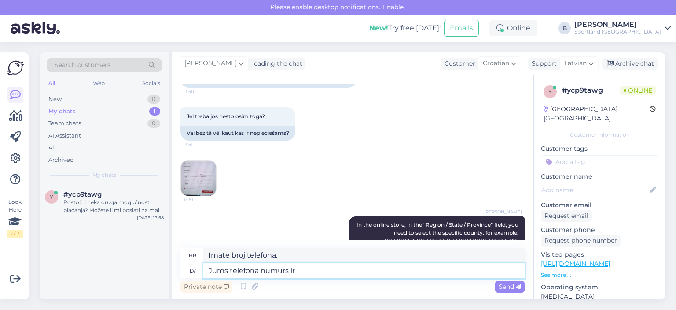
type textarea "Jums telefona numurs ir"
type textarea "Vaš broj telefona"
type textarea "Jums telefona numurs ir kor"
type textarea "Imate broj telefona."
type textarea "Jums telefona numurs ir korekti n"
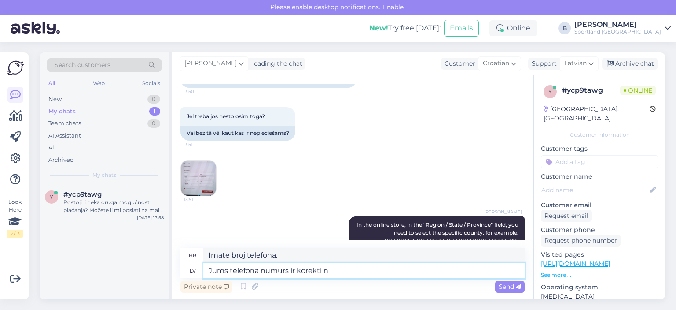
type textarea "Vaš broj telefona je ispravan."
type textarea "Jums telefona numurs ir korekti norādīts?"
type textarea "Je li vaš broj telefona ispravan?"
type textarea "Jums telefona numurs ir korekti norādīts?"
click at [502, 285] on span "Send" at bounding box center [510, 286] width 22 height 8
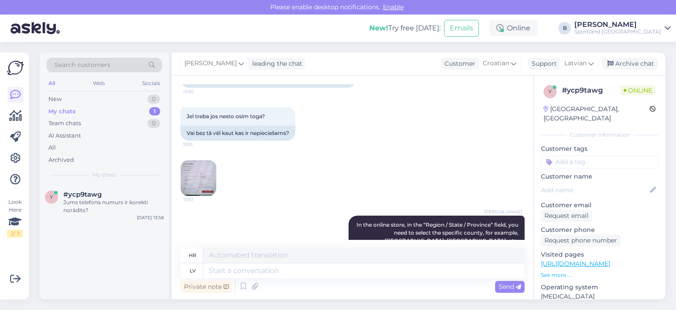
scroll to position [1605, 0]
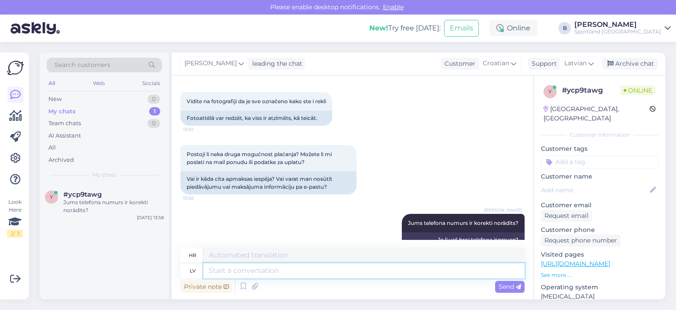
click at [242, 272] on textarea at bounding box center [363, 270] width 321 height 15
type textarea "H"
type textarea "Būtu n"
type textarea "Bilo bi"
type textarea "Būtu nepieciešams n"
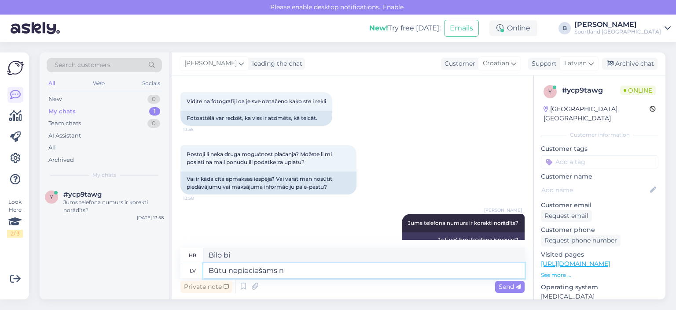
type textarea "Bilo bi potrebno"
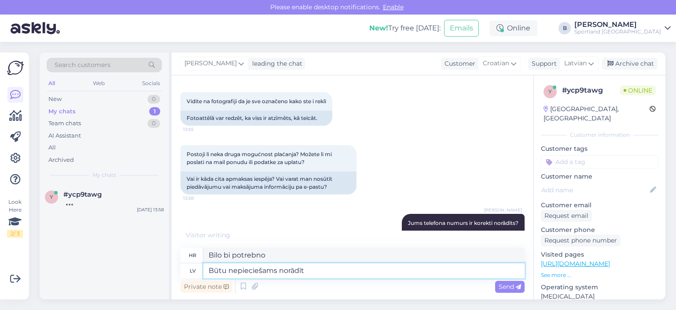
type textarea "Būtu nepieciešams norādīt"
type textarea "Bilo bi potrebno naznačiti"
type textarea "Būtu nepieciešams norādīt +385"
type textarea "Bilo bi potrebno navesti +385"
type textarea "Būtu nepieciešams norādīt +385"
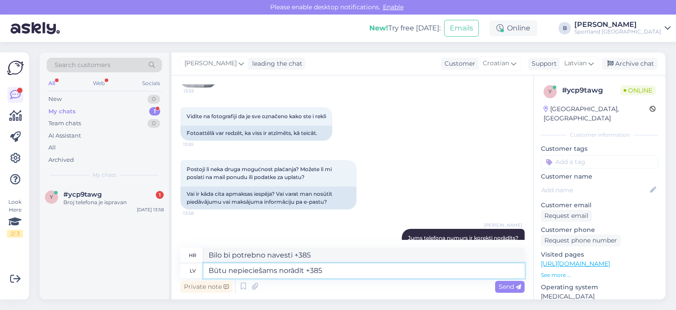
scroll to position [1526, 0]
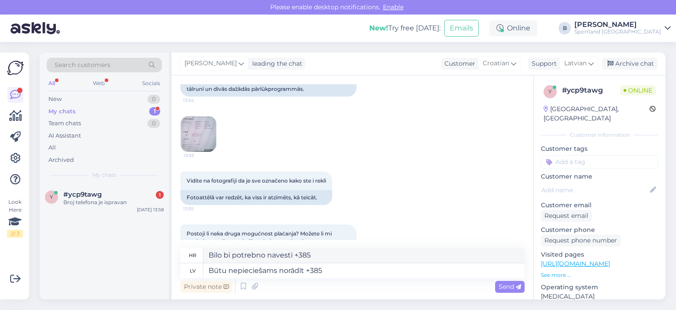
click at [210, 116] on img at bounding box center [198, 133] width 35 height 35
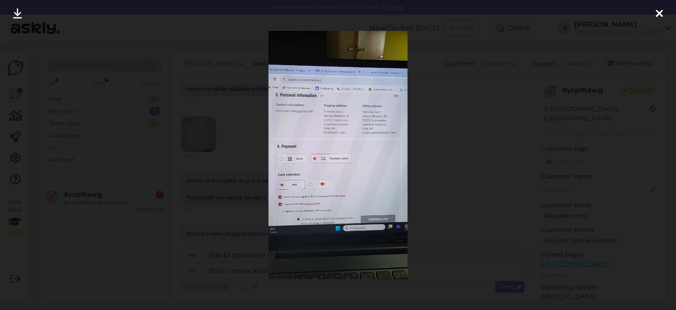
click at [439, 123] on div at bounding box center [338, 155] width 676 height 310
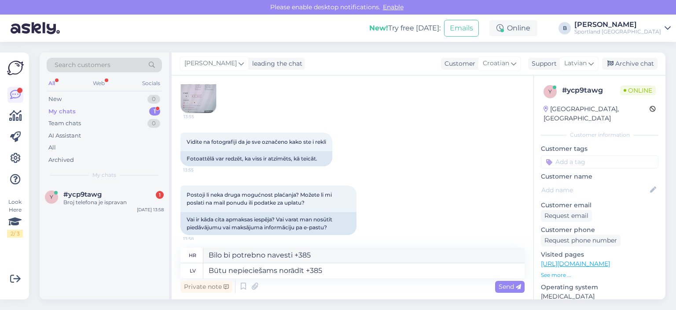
scroll to position [1658, 0]
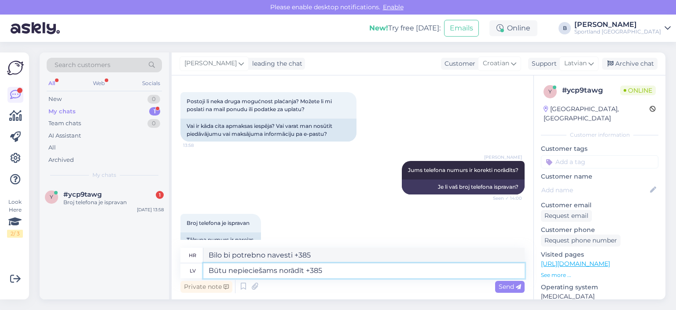
click at [354, 271] on textarea "Būtu nepieciešams norādīt +385" at bounding box center [363, 270] width 321 height 15
click at [505, 290] on div "Send" at bounding box center [510, 286] width 30 height 12
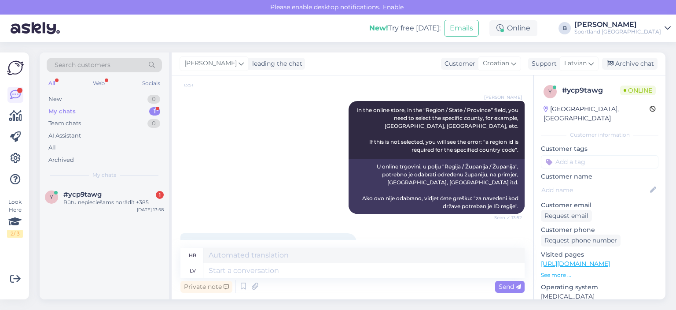
scroll to position [1095, 0]
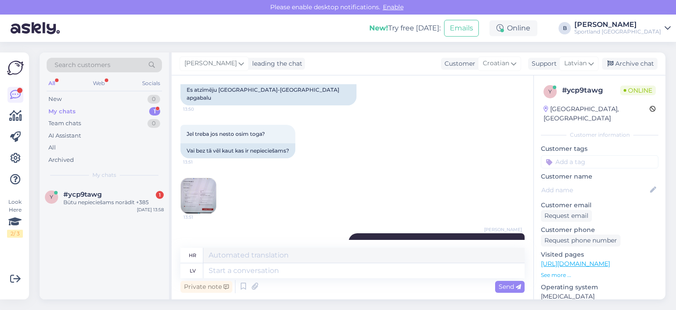
click at [209, 190] on img at bounding box center [198, 195] width 35 height 35
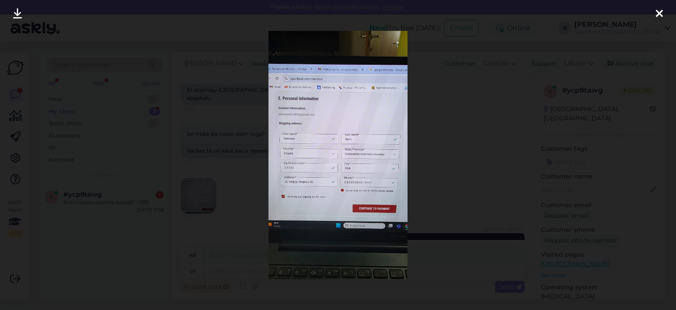
click at [466, 138] on div at bounding box center [338, 155] width 676 height 310
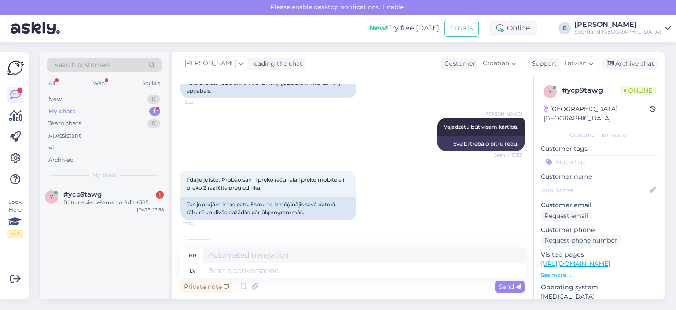
scroll to position [1711, 0]
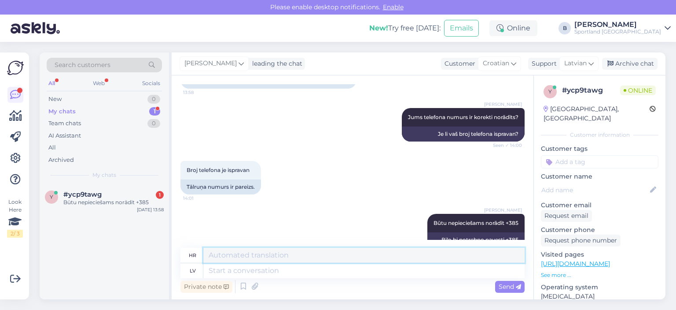
click at [365, 262] on textarea at bounding box center [363, 254] width 321 height 15
click at [369, 276] on textarea at bounding box center [363, 270] width 321 height 15
type textarea "Noņemiet t"
type textarea "Ukloniti"
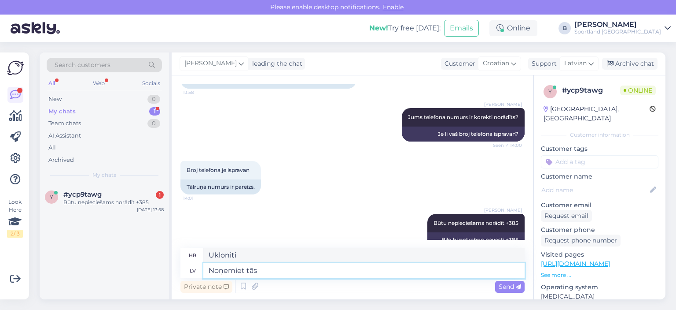
type textarea "Noņemiet tās"
type textarea "Uklonite ih."
type textarea "Noņemiet tās 0"
type textarea "Uklonite ih 0"
type textarea "Noņemiet tās 0o"
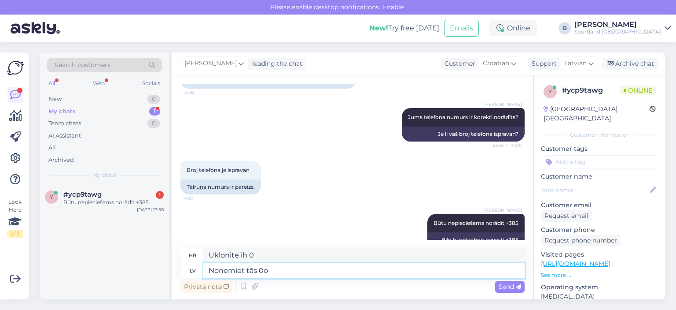
type textarea "Uklonite ih 0o"
type textarea "Noņemiet tās 00 n"
type textarea "Uklonite ih 00"
type textarea "Noņemiet tās 00 nost"
type textarea "Skini ih."
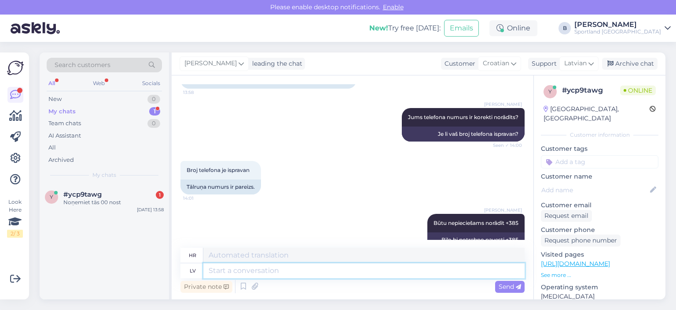
scroll to position [1764, 0]
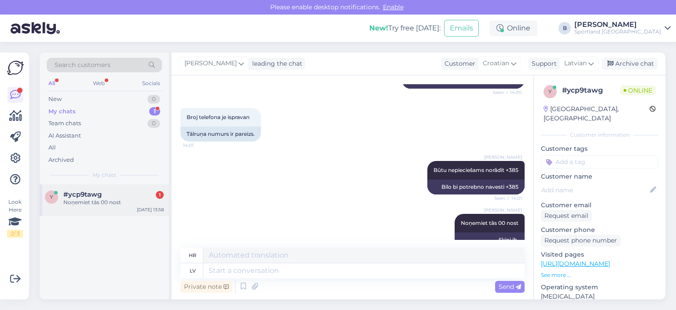
click at [100, 203] on div "Noņemiet tās 00 nost" at bounding box center [113, 202] width 100 height 8
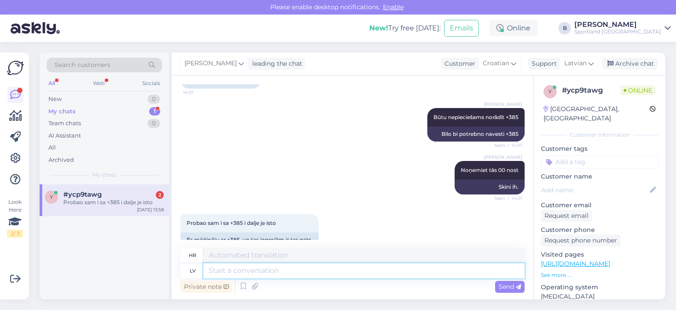
click at [343, 273] on textarea at bounding box center [363, 270] width 321 height 15
type textarea "Diemžēl,"
type textarea "Nažalost,"
type textarea "Diemžēl, nevarēšu"
type textarea "Nažalost, ne mogu."
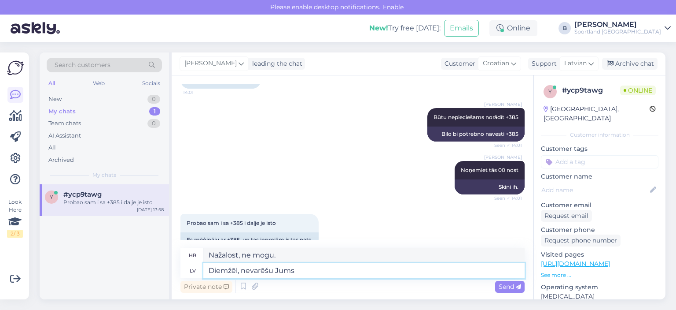
type textarea "Diemžēl, nevarēšu Jums š"
type textarea "Nažalost, ne mogu ti pomoći."
type textarea "Diemžēl, nevarēšu Jums šai g"
type textarea "Nažalost, ovo ti ne mogu dati."
type textarea "Diemžēl, nevarēšu Jums šai gadījumā v"
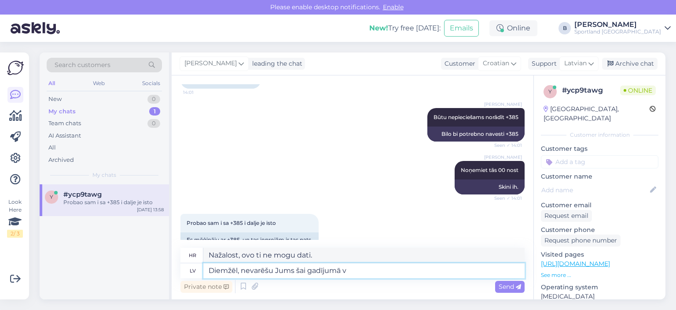
type textarea "Nažalost, u ovom slučaju vam ne mogu pomoći."
type textarea "Diemžēl, nevarēšu Jums šai gadījumā vairs pa"
type textarea "Nažalost, u ovom slučaju ti više ne mogu pomoći."
type textarea "Diemžēl, nevarēšu Jums šai gadījumā vairs palīdzēt. Mē"
type textarea "Nažalost, neću vam moći više pomoći u ovom slučaju."
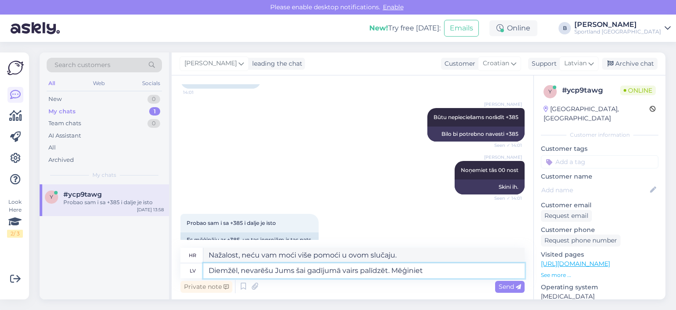
type textarea "Diemžēl, nevarēšu Jums šai gadījumā vairs palīdzēt. Mēģiniet t"
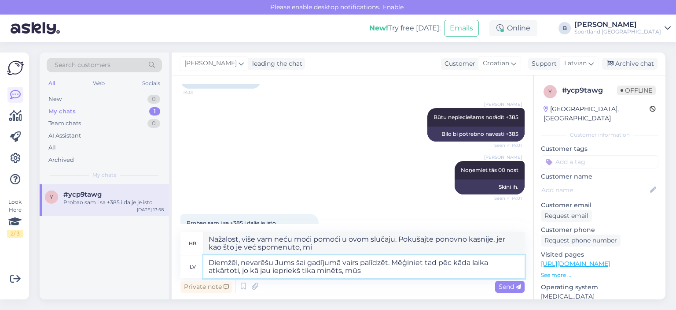
scroll to position [1888, 0]
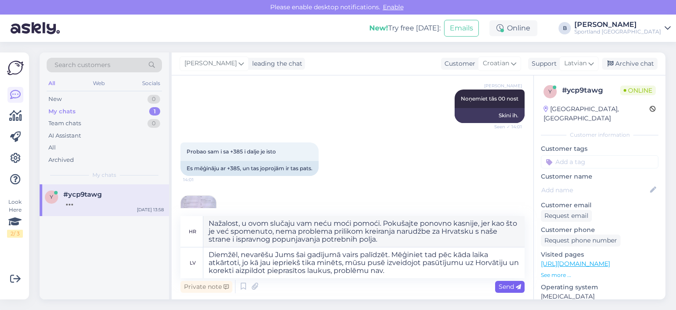
click at [508, 287] on span "Send" at bounding box center [510, 286] width 22 height 8
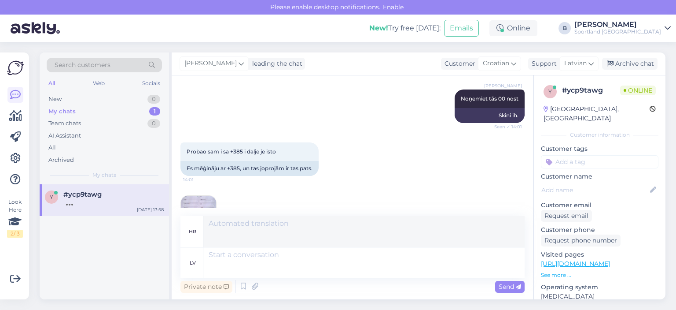
scroll to position [1973, 0]
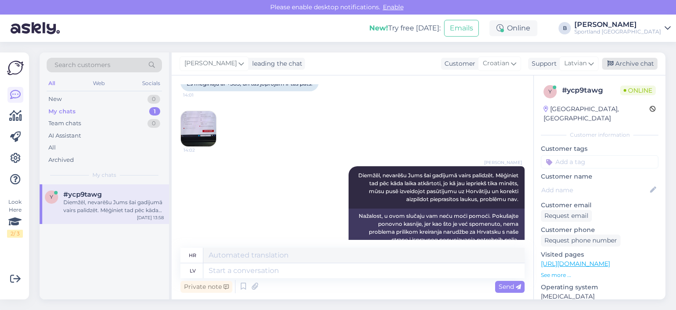
click at [625, 68] on div "Archive chat" at bounding box center [629, 64] width 55 height 12
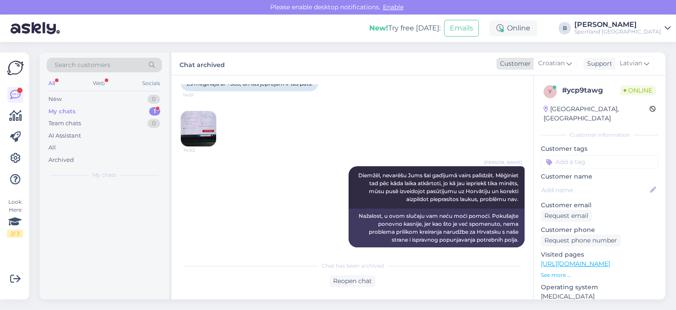
scroll to position [2017, 0]
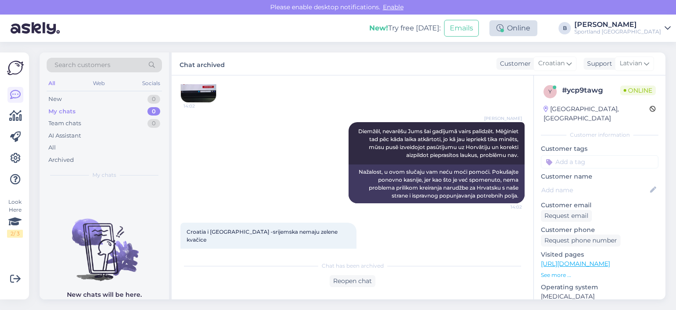
click at [538, 30] on div "Online" at bounding box center [514, 28] width 48 height 16
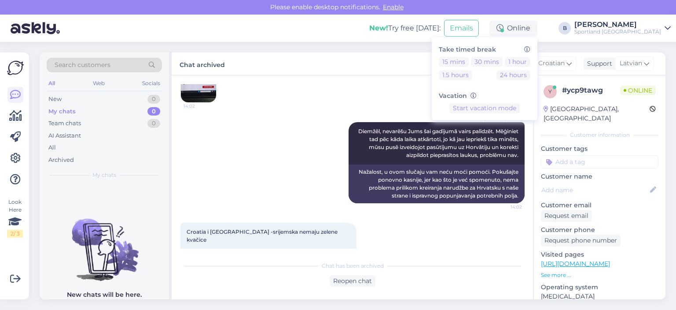
click at [365, 82] on div "Chat started [DATE] Pozdrav, pokušavam napraviti narudžbu u [GEOGRAPHIC_DATA], …" at bounding box center [353, 187] width 362 height 224
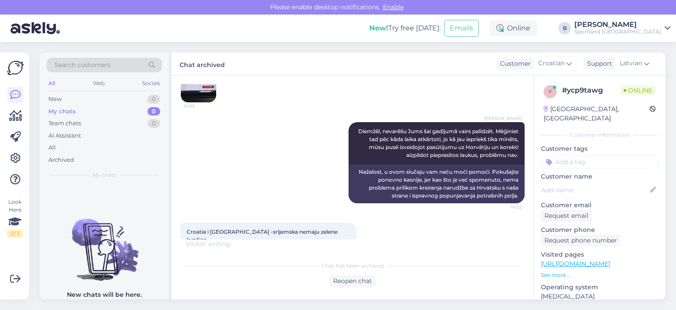
scroll to position [2063, 0]
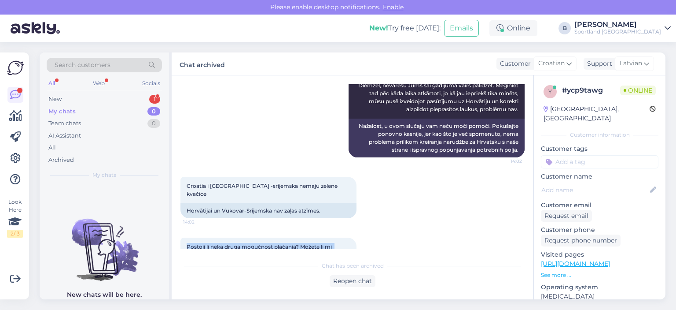
drag, startPoint x: 265, startPoint y: 230, endPoint x: 183, endPoint y: 221, distance: 82.8
click at [183, 237] on div "Postoji li neka druga mogućnost plaćanja? Možete li mi poslati na mail ponudu i…" at bounding box center [269, 250] width 176 height 26
copy span "Postoji li neka druga mogućnost plaćanja? Možete li mi poslati na mail ponudu i…"
click at [358, 275] on div "Reopen chat" at bounding box center [353, 281] width 46 height 12
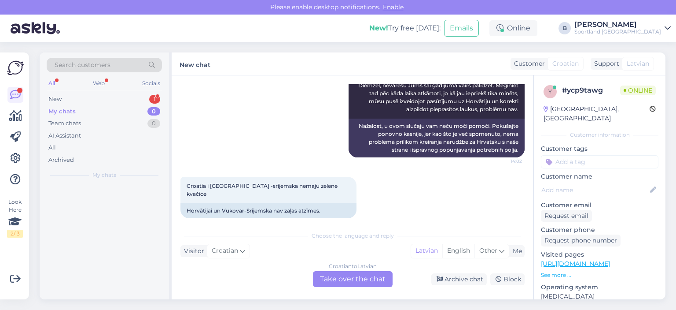
scroll to position [2072, 0]
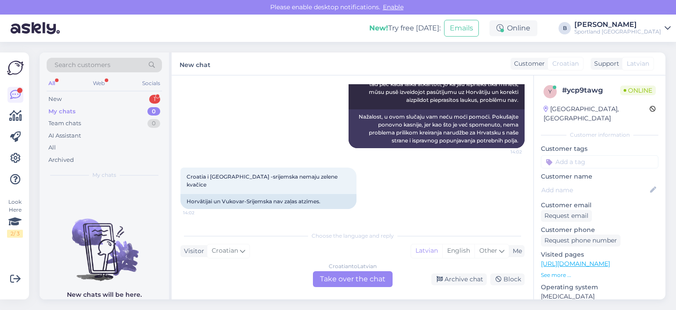
click at [358, 275] on div "Croatian to Latvian Take over the chat" at bounding box center [353, 279] width 80 height 16
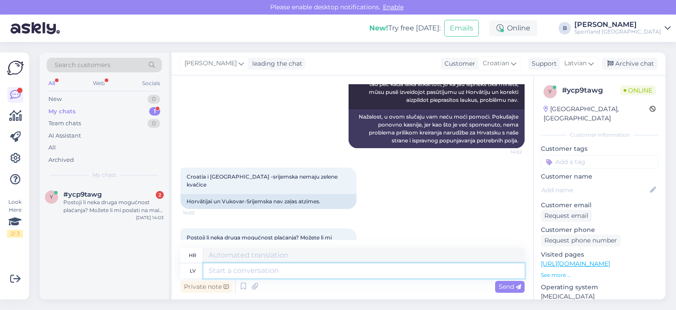
click at [358, 275] on textarea at bounding box center [363, 270] width 321 height 15
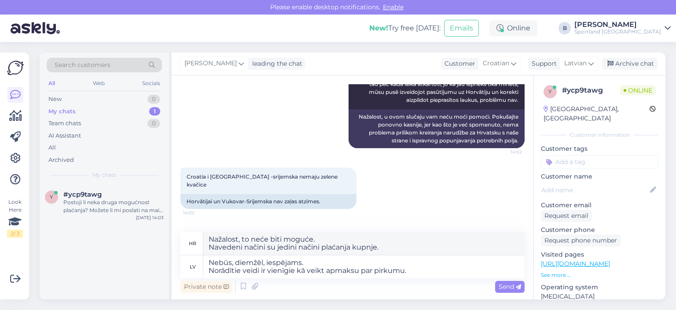
drag, startPoint x: 505, startPoint y: 281, endPoint x: 494, endPoint y: 275, distance: 12.2
click at [505, 282] on div "Send" at bounding box center [510, 286] width 30 height 12
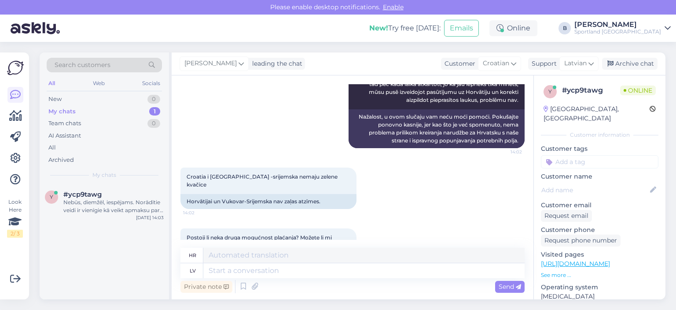
scroll to position [2163, 0]
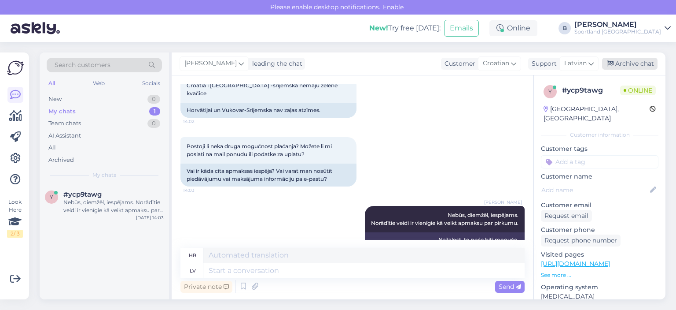
click at [632, 63] on div "Archive chat" at bounding box center [629, 64] width 55 height 12
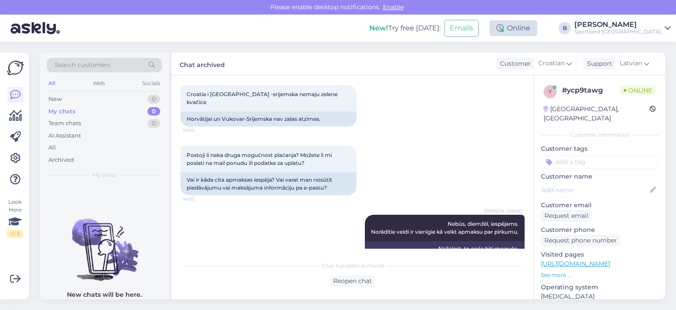
click at [504, 29] on div at bounding box center [503, 31] width 4 height 4
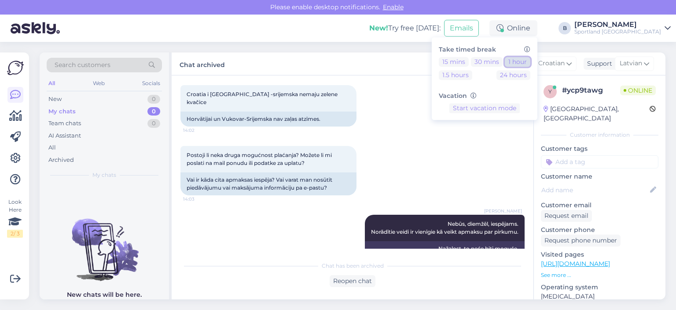
click at [531, 63] on button "1 hour" at bounding box center [518, 62] width 26 height 10
